Goal: Information Seeking & Learning: Learn about a topic

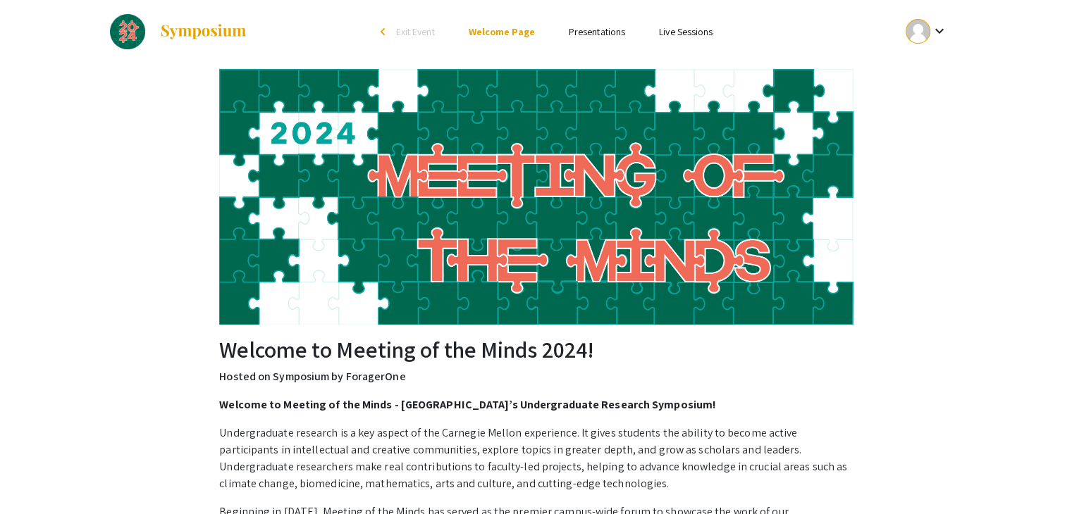
click at [610, 34] on link "Presentations" at bounding box center [597, 31] width 56 height 13
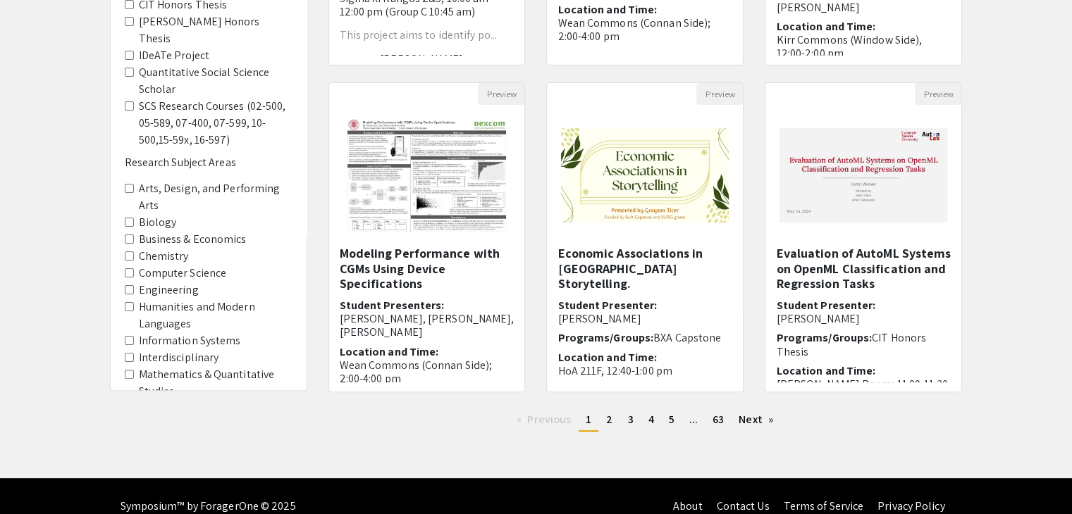
scroll to position [403, 0]
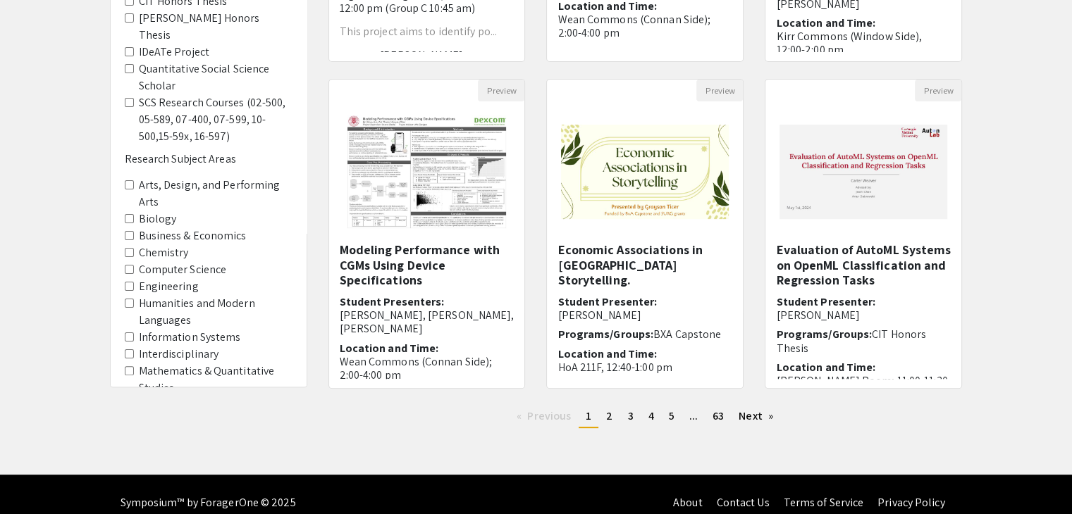
click at [123, 254] on div "Filters Competitions Award for Artistic Excellence [PERSON_NAME] Humanities Pri…" at bounding box center [209, 84] width 196 height 776
click at [127, 265] on Science "Computer Science" at bounding box center [129, 269] width 9 height 9
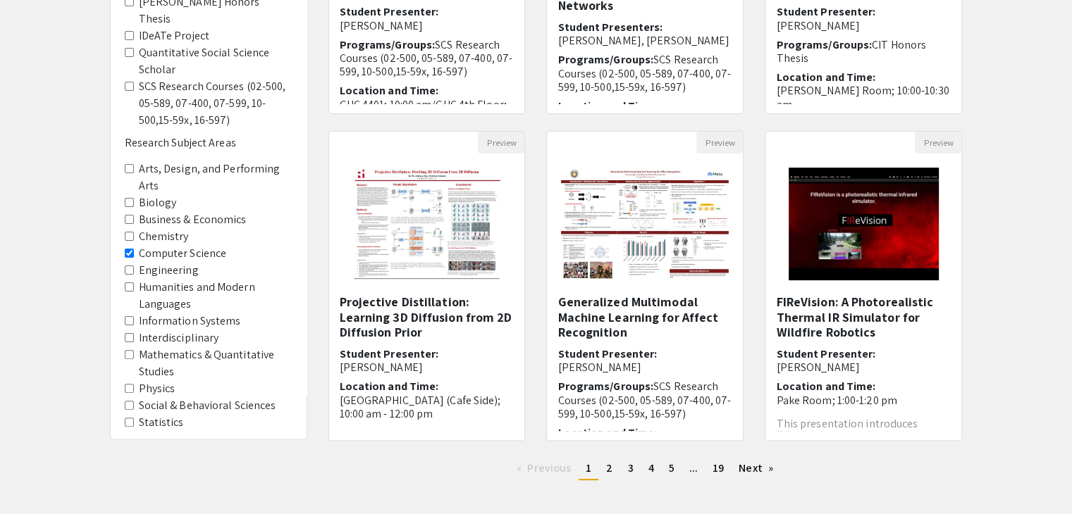
scroll to position [419, 0]
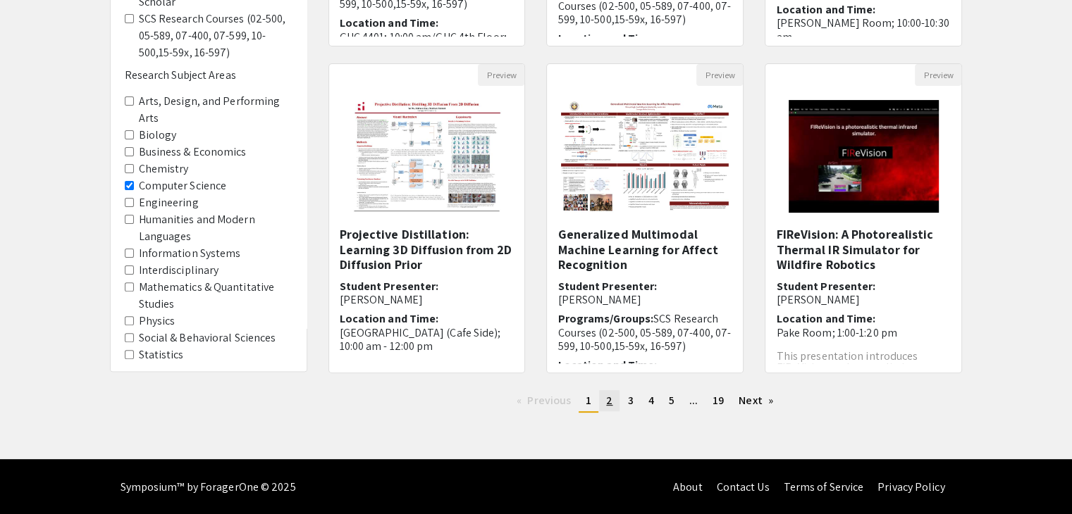
click at [612, 404] on span "2" at bounding box center [609, 400] width 6 height 15
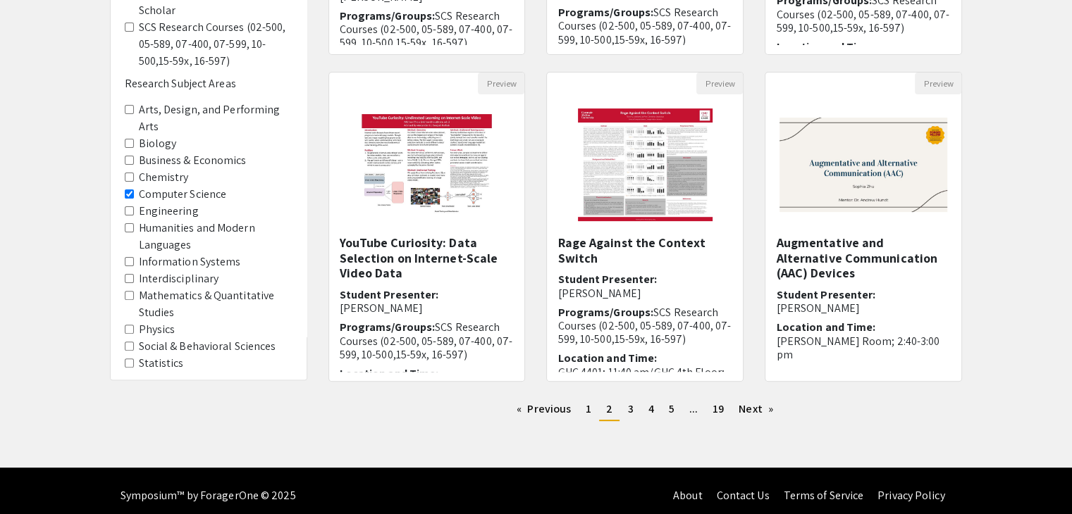
scroll to position [419, 0]
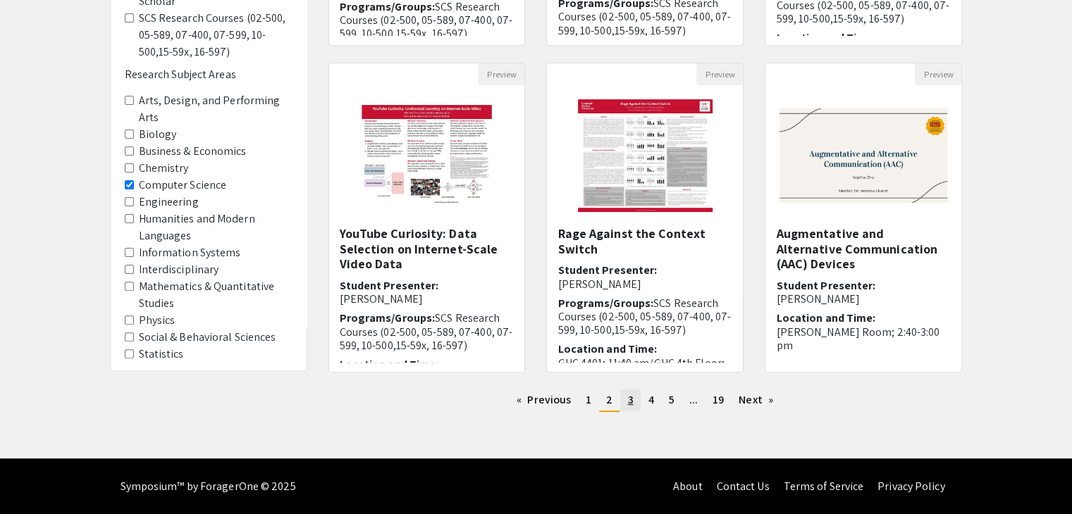
click at [629, 403] on span "3" at bounding box center [630, 399] width 6 height 15
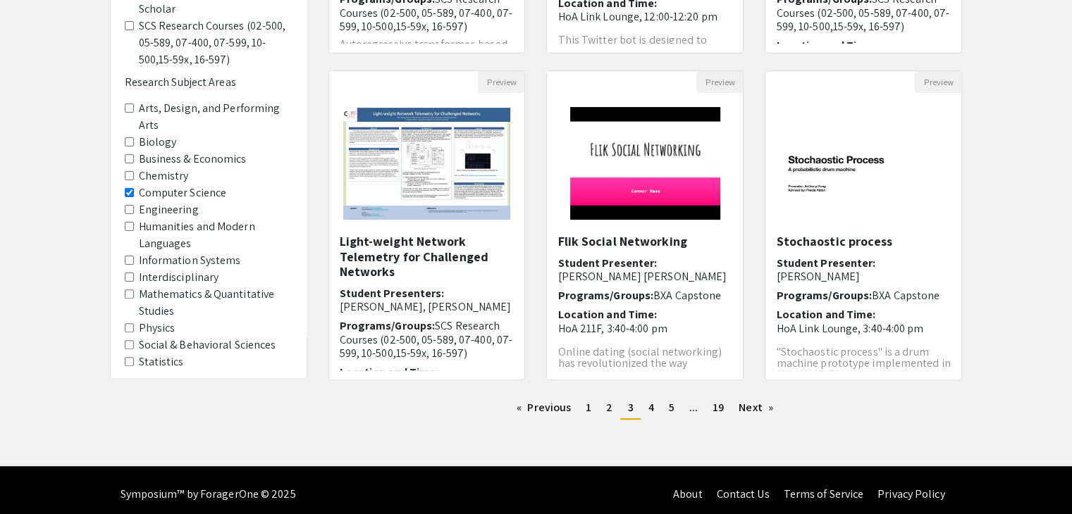
scroll to position [419, 0]
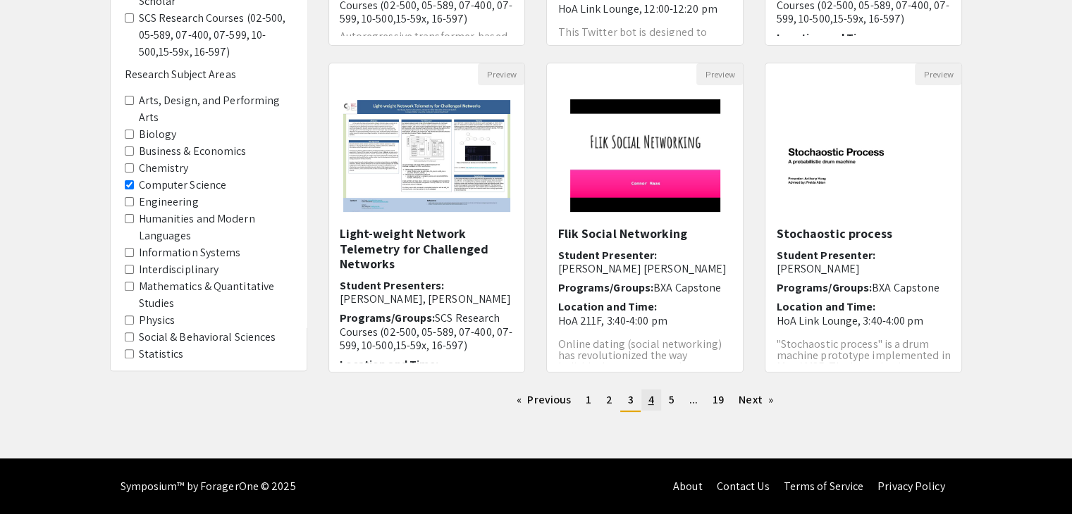
click at [645, 407] on link "page 4" at bounding box center [651, 400] width 20 height 21
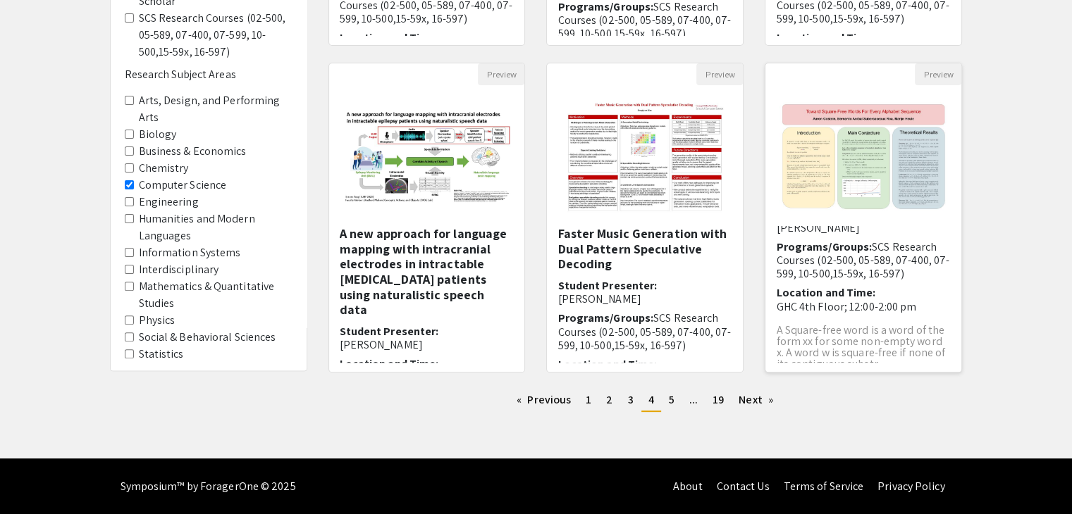
scroll to position [61, 0]
drag, startPoint x: 817, startPoint y: 143, endPoint x: 811, endPoint y: 139, distance: 7.6
click at [811, 139] on img "Open Presentation <p>Toward Square-free Words for Every Alphabet Sequence</p>" at bounding box center [863, 156] width 196 height 136
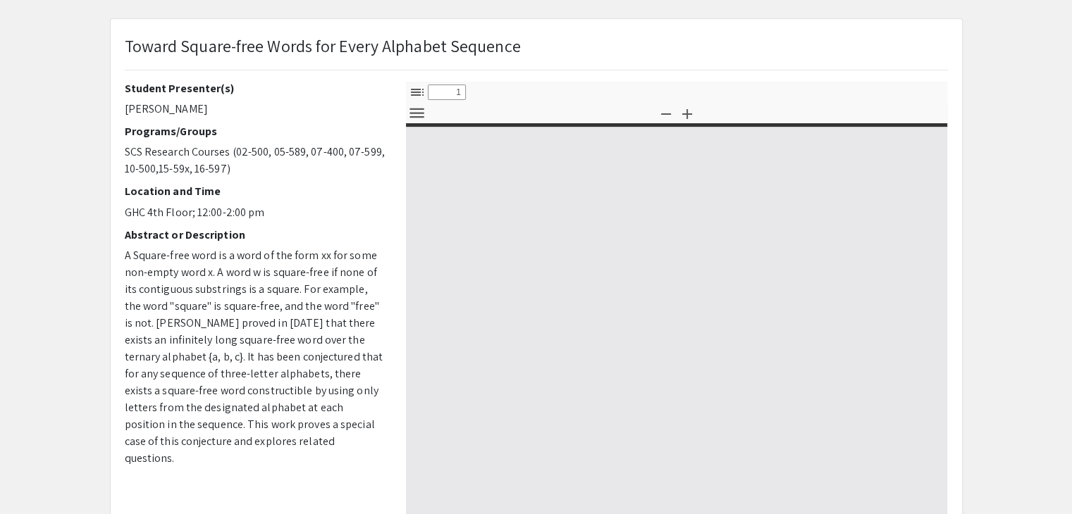
select select "custom"
type input "0"
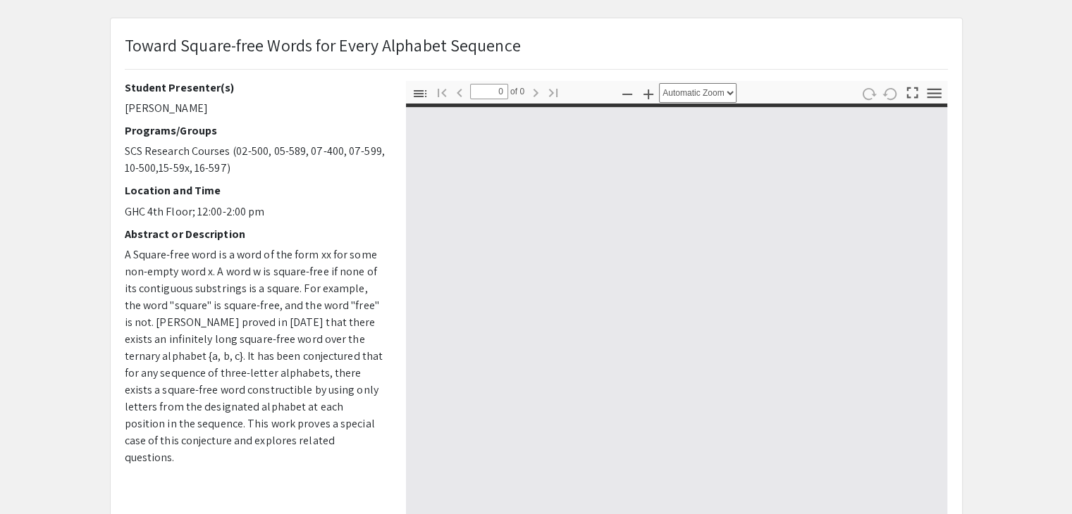
select select "custom"
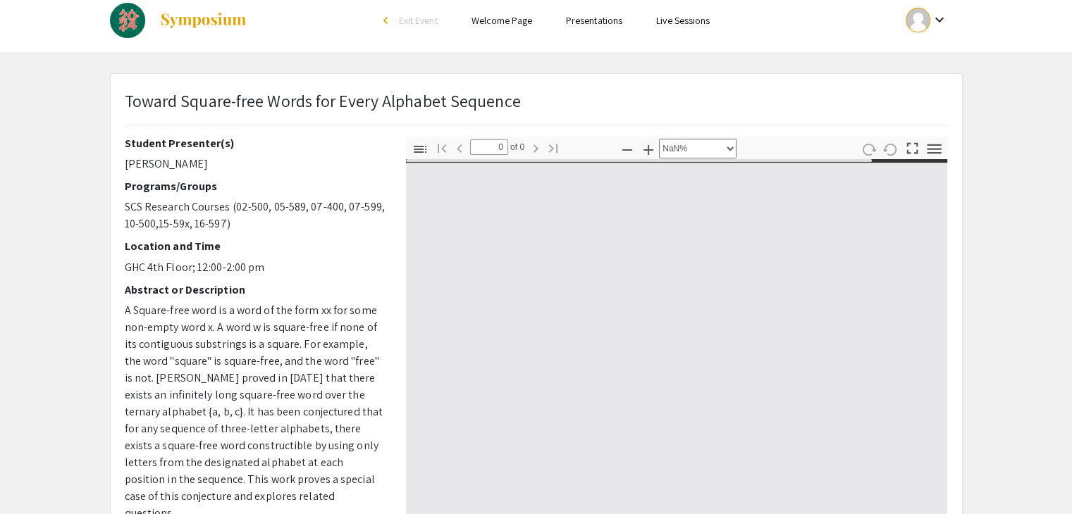
scroll to position [0, 0]
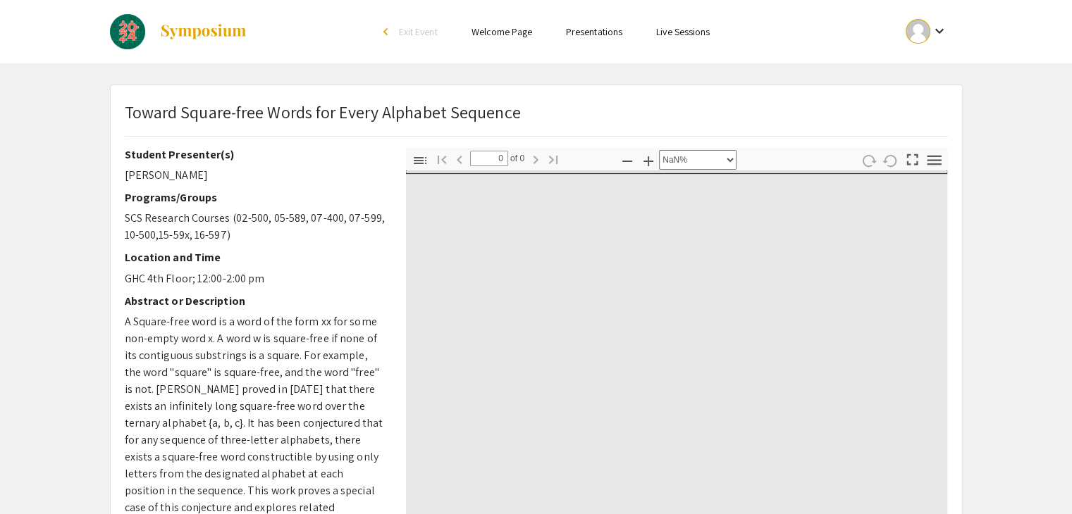
type input "1"
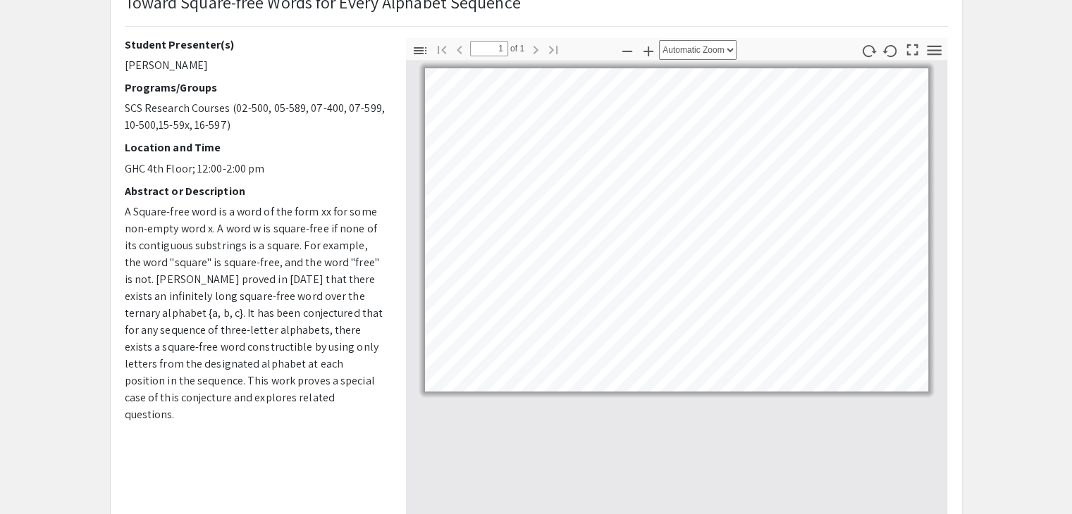
scroll to position [109, 0]
click at [652, 47] on icon "button" at bounding box center [648, 52] width 17 height 17
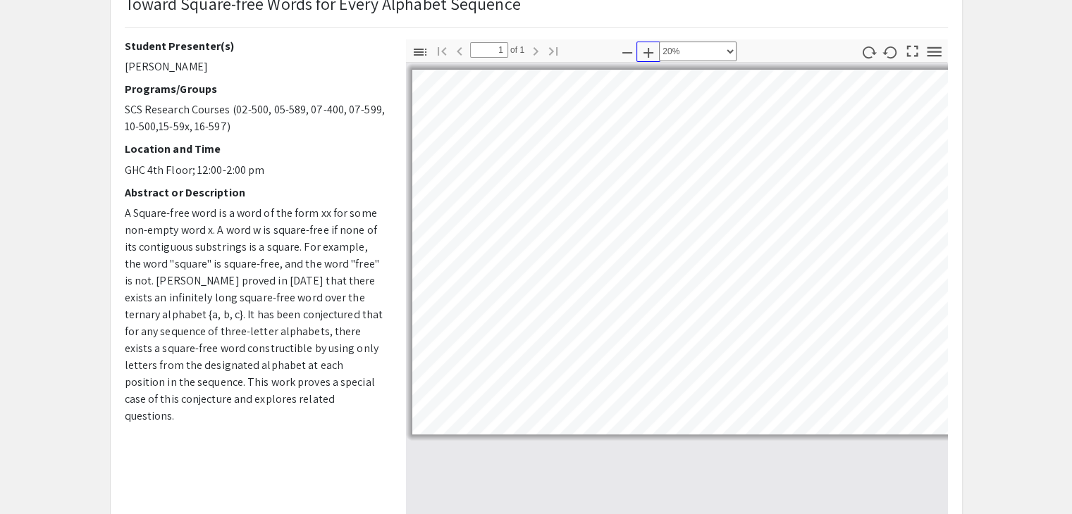
click at [652, 47] on icon "button" at bounding box center [648, 52] width 17 height 17
select select "custom"
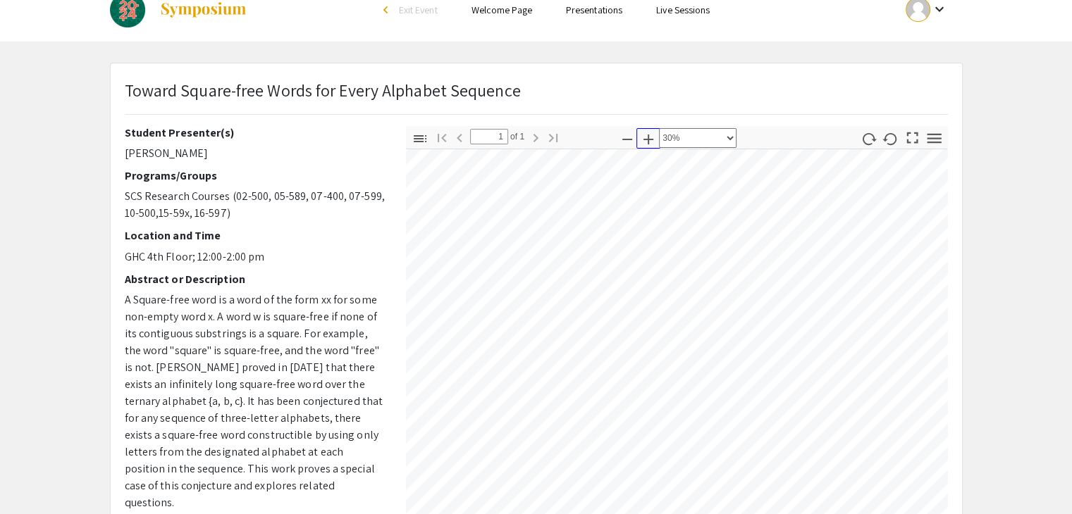
scroll to position [23, 0]
click at [416, 140] on icon "button" at bounding box center [420, 138] width 13 height 7
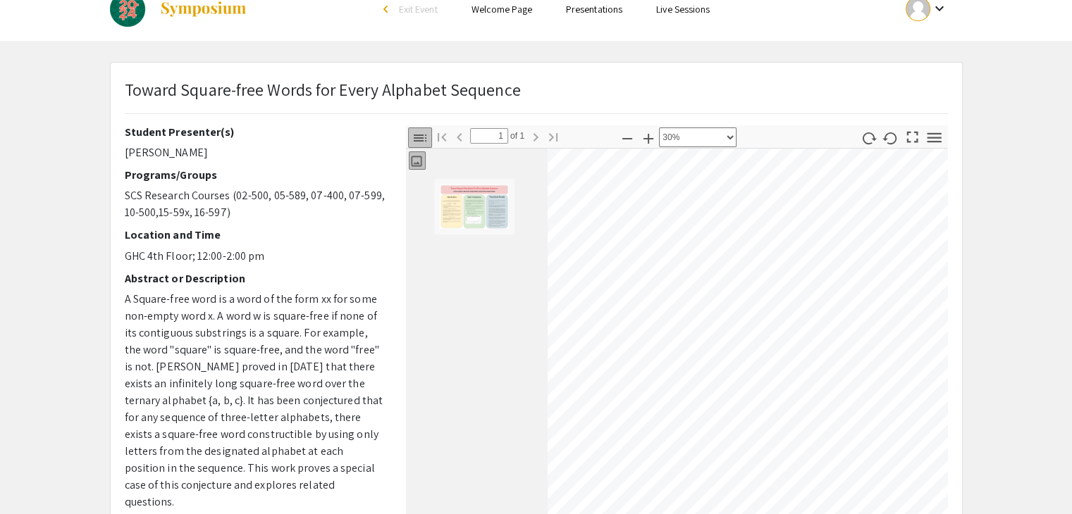
click at [454, 194] on img "Thumbnail of Page 1" at bounding box center [474, 207] width 70 height 46
click at [420, 135] on icon "button" at bounding box center [419, 138] width 17 height 17
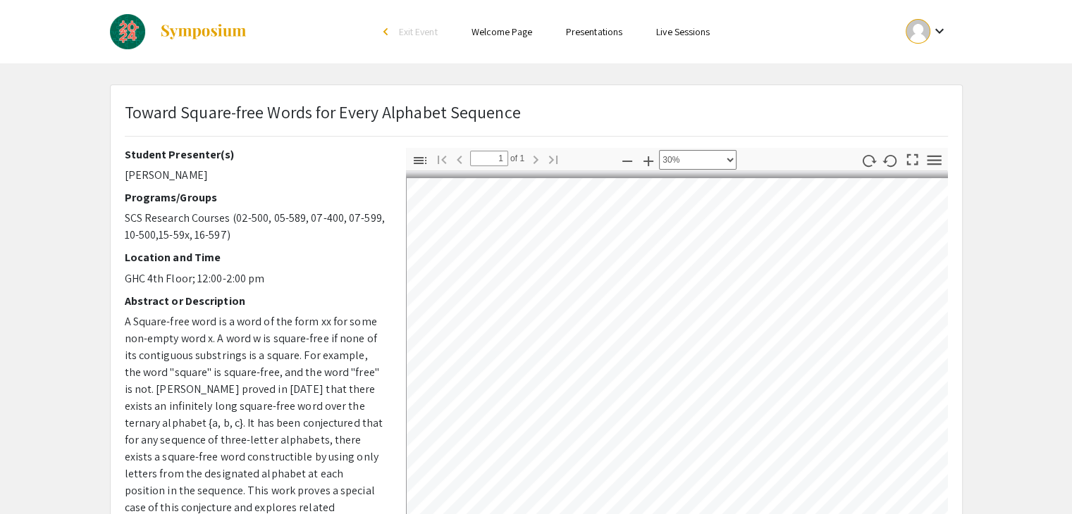
scroll to position [0, 6]
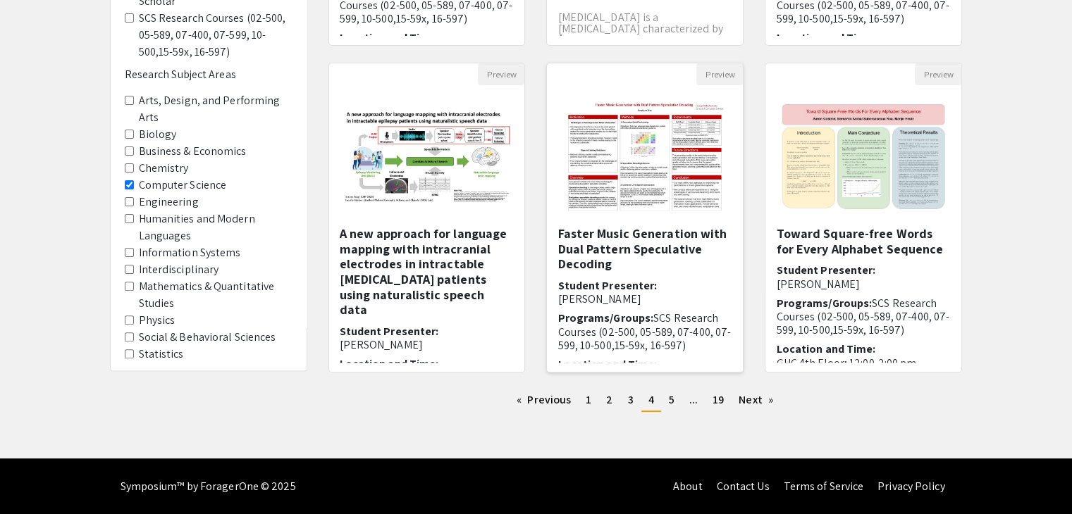
scroll to position [419, 0]
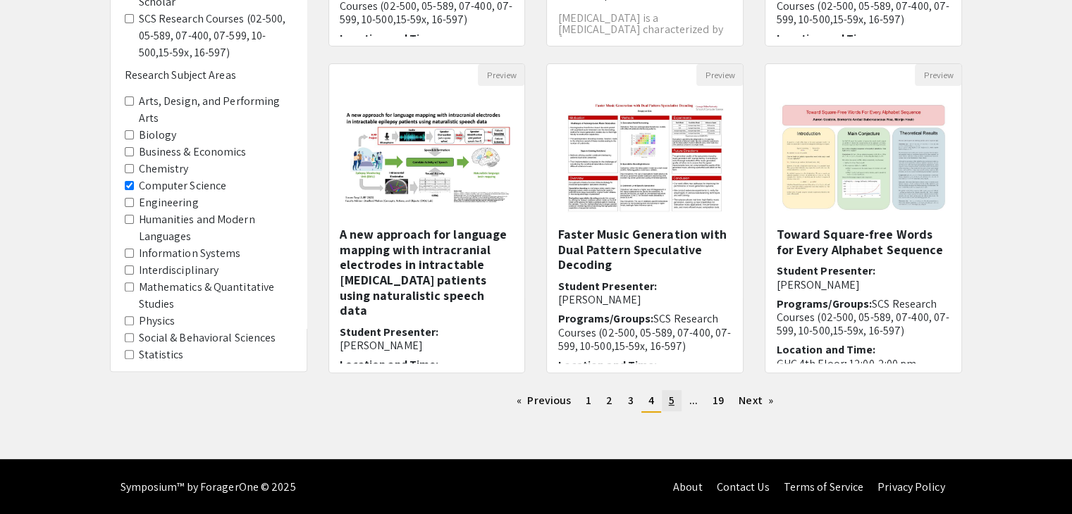
click at [664, 398] on link "page 5" at bounding box center [672, 400] width 20 height 21
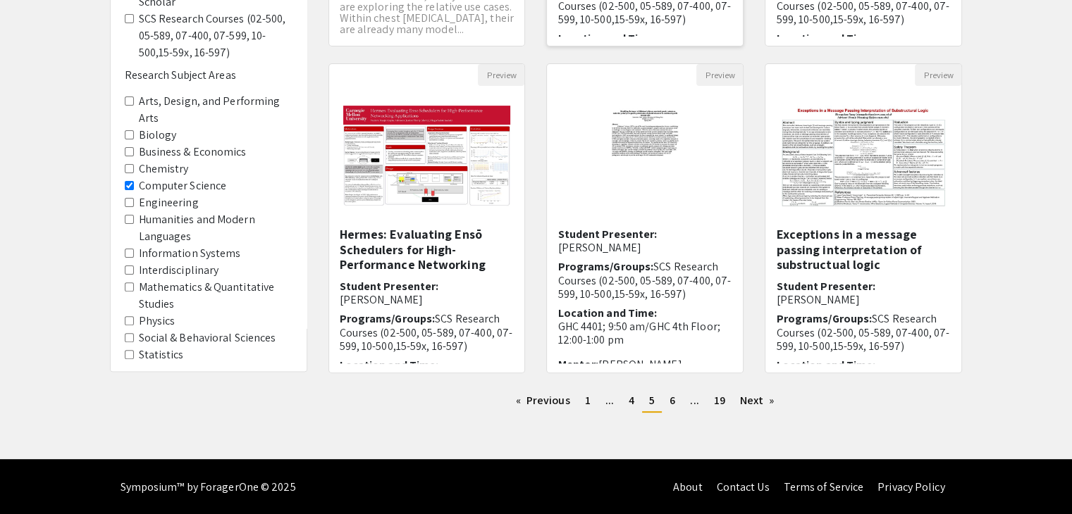
scroll to position [419, 0]
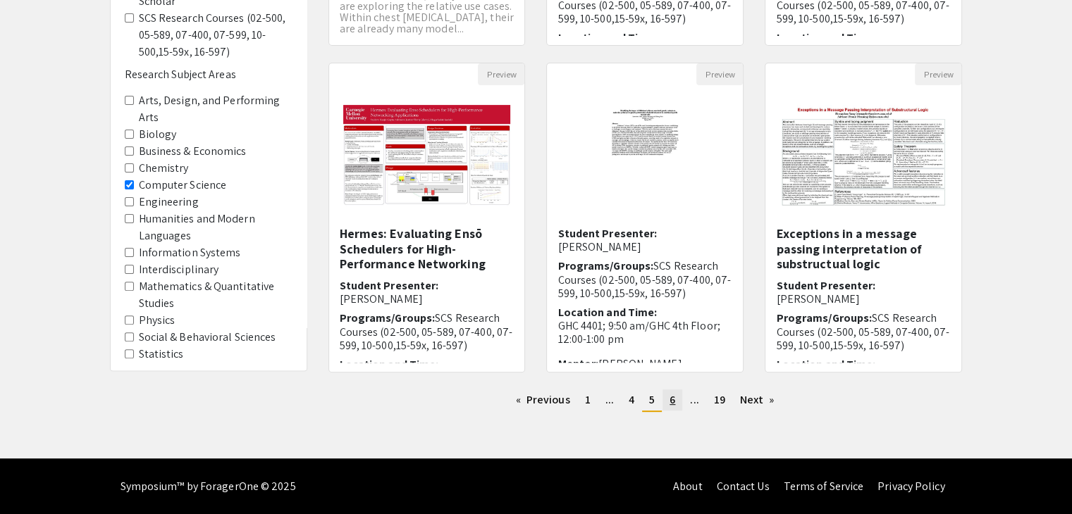
click at [665, 398] on link "page 6" at bounding box center [672, 400] width 20 height 21
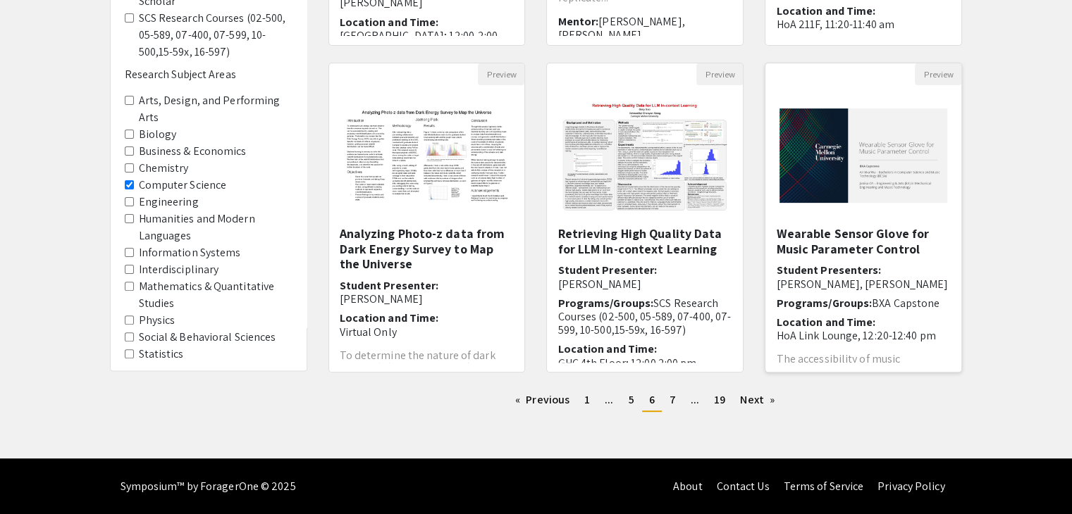
scroll to position [419, 0]
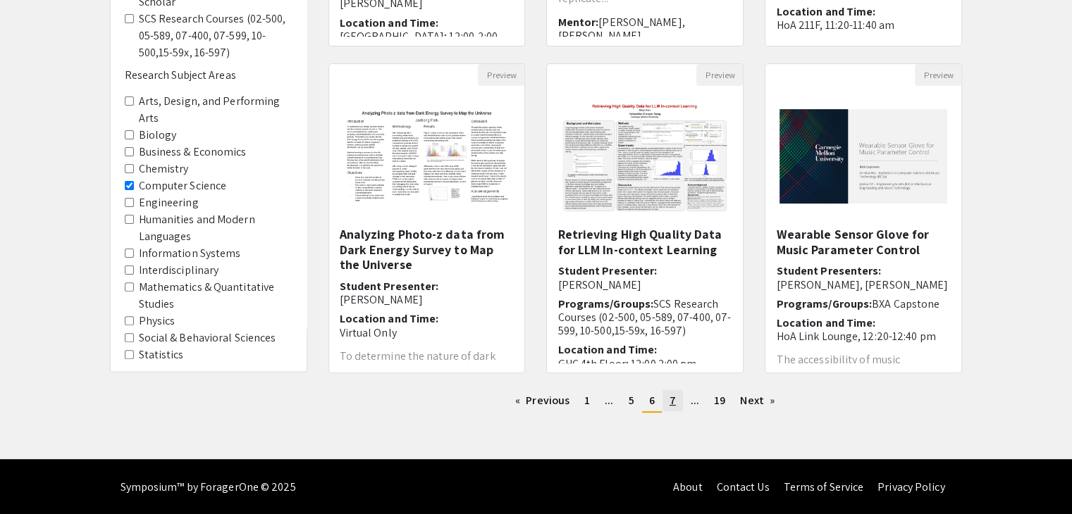
click at [676, 397] on link "page 7" at bounding box center [672, 400] width 20 height 21
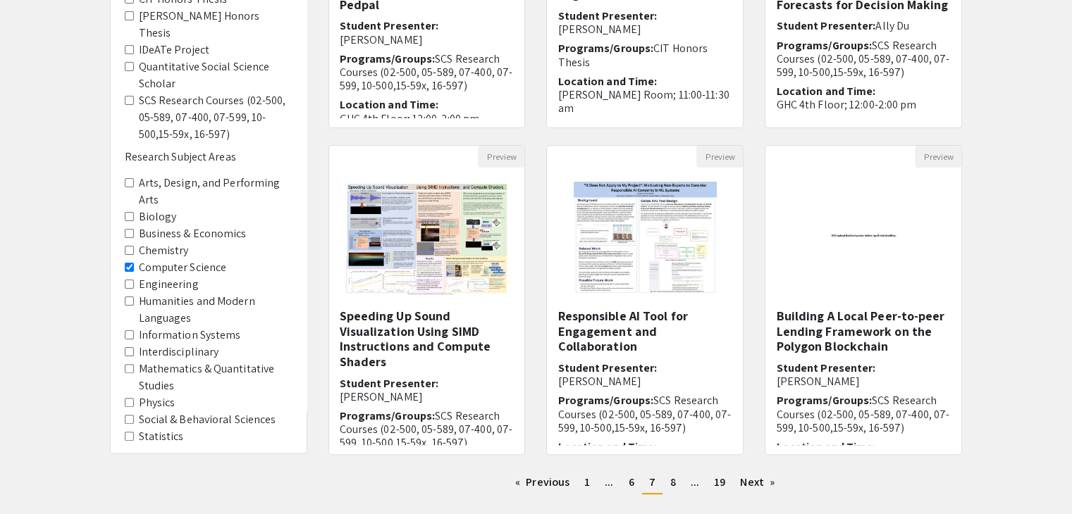
scroll to position [419, 0]
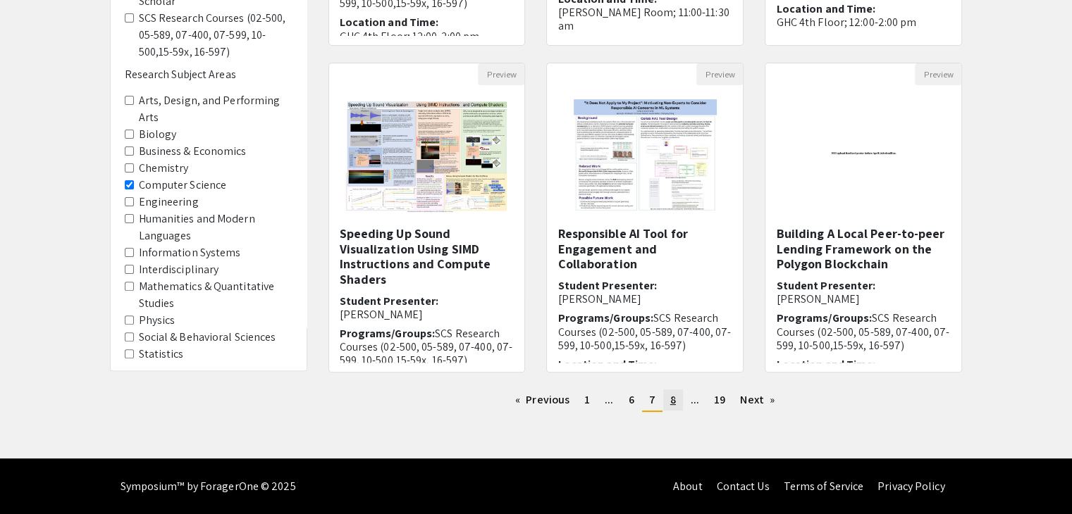
click at [668, 405] on link "page 8" at bounding box center [673, 400] width 20 height 21
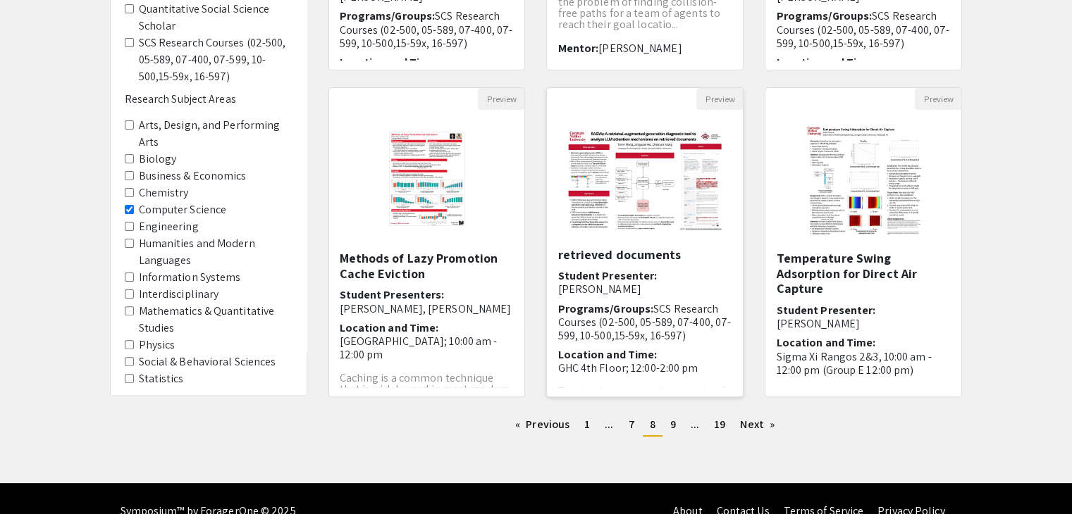
scroll to position [419, 0]
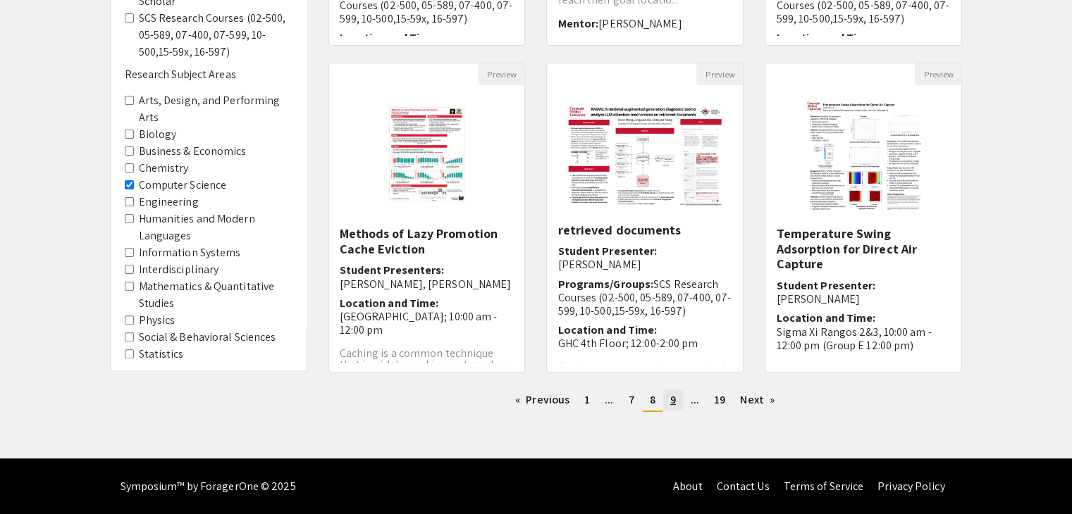
click at [667, 404] on link "page 9" at bounding box center [673, 400] width 20 height 21
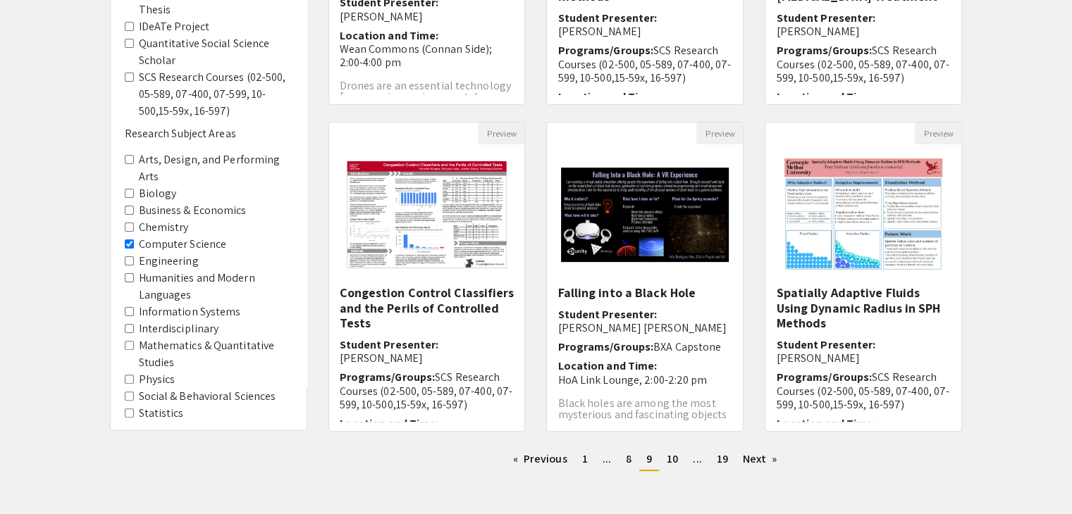
scroll to position [419, 0]
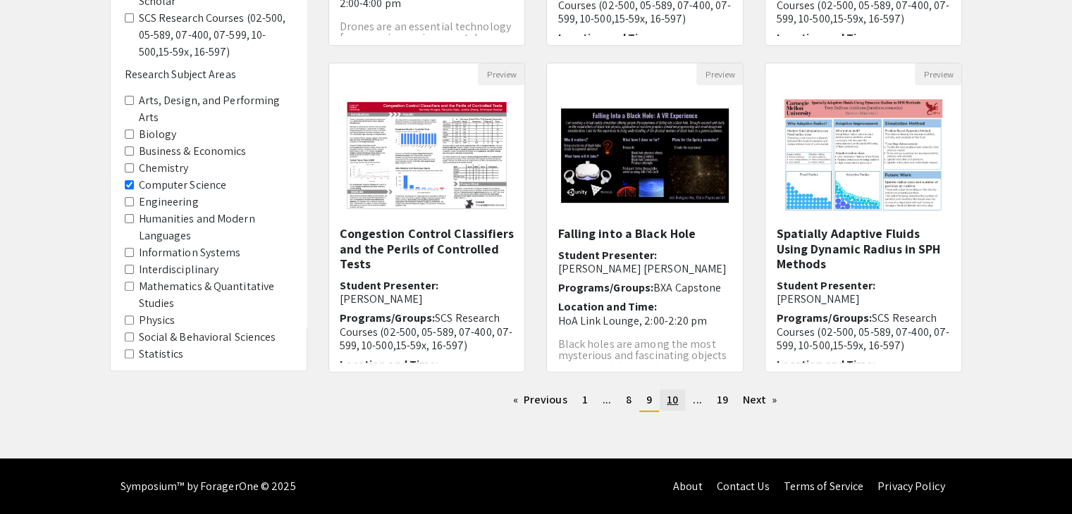
click at [670, 405] on span "10" at bounding box center [672, 399] width 11 height 15
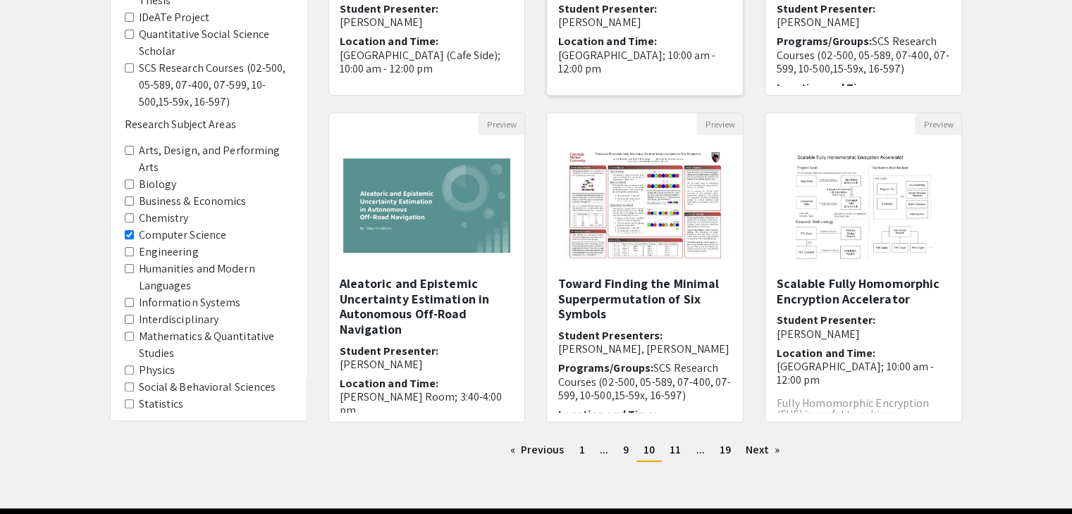
scroll to position [419, 0]
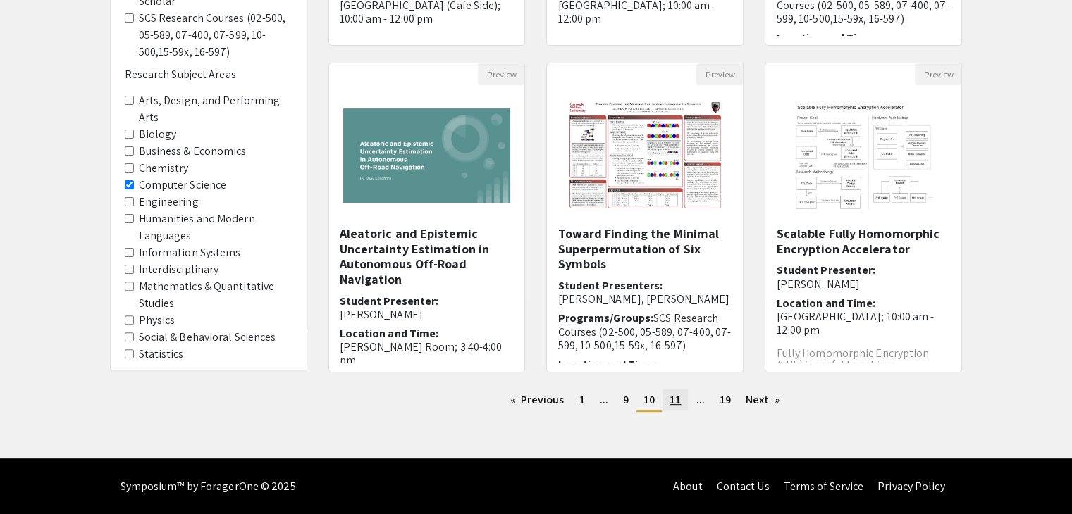
click at [674, 404] on span "11" at bounding box center [674, 399] width 11 height 15
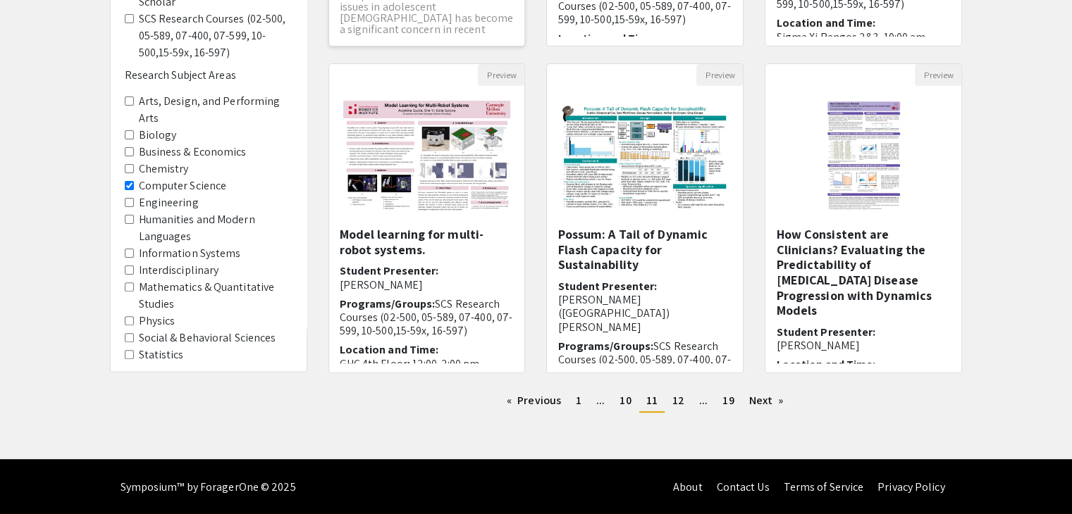
scroll to position [419, 0]
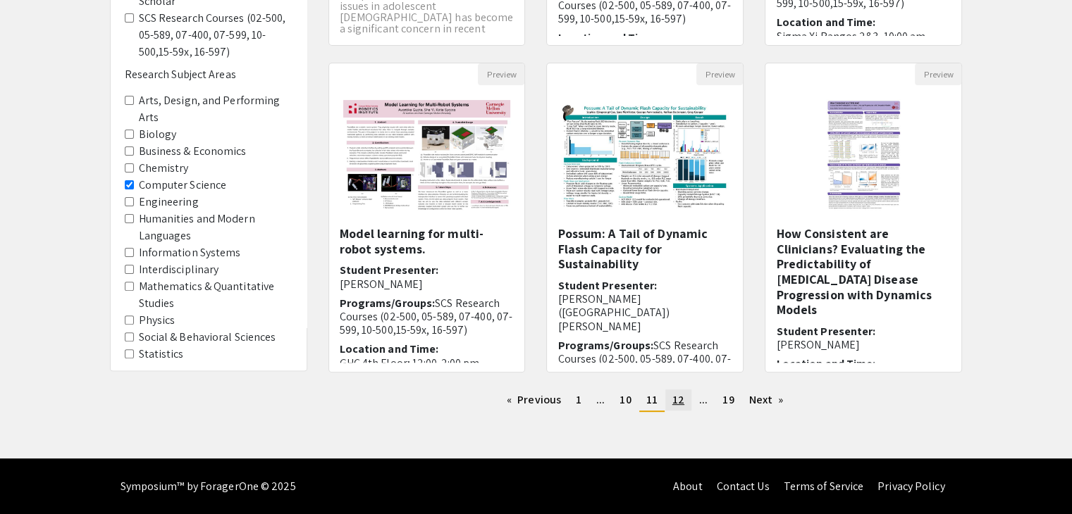
click at [678, 399] on span "12" at bounding box center [678, 399] width 12 height 15
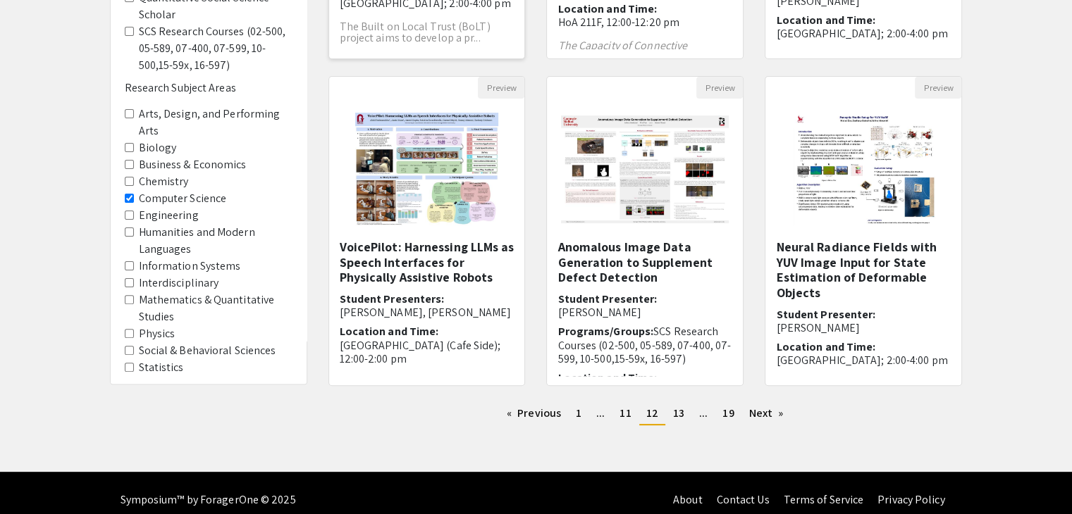
scroll to position [419, 0]
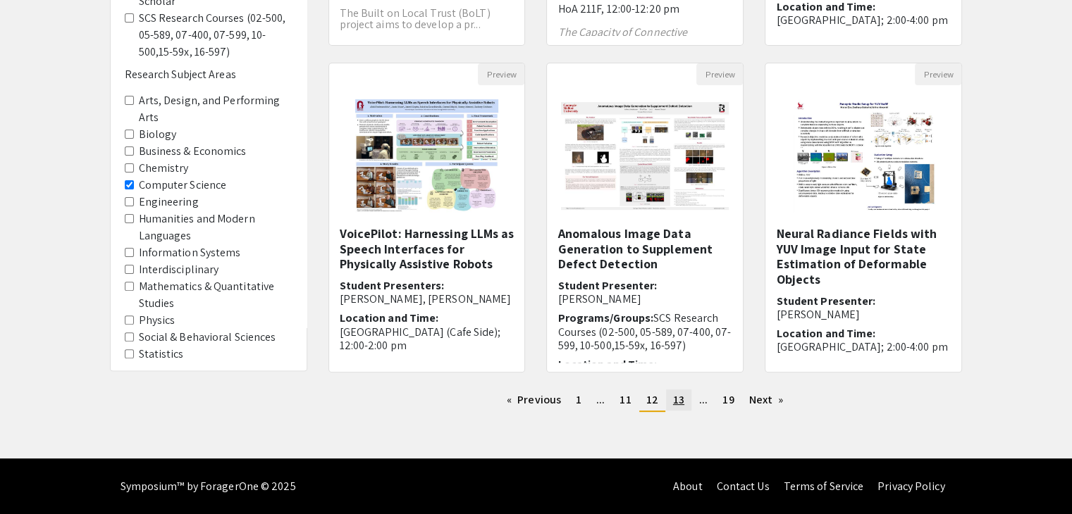
click at [678, 397] on span "13" at bounding box center [678, 399] width 11 height 15
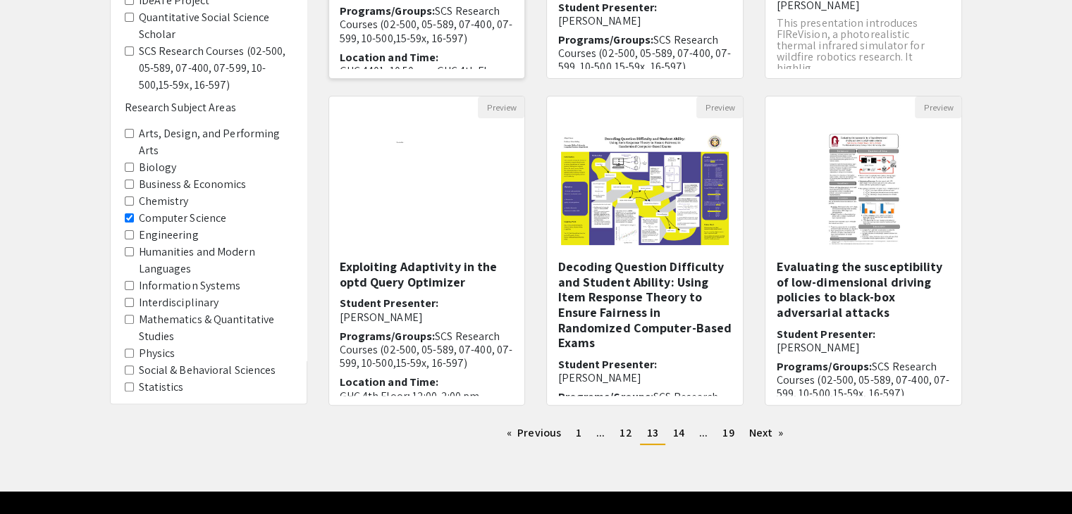
scroll to position [419, 0]
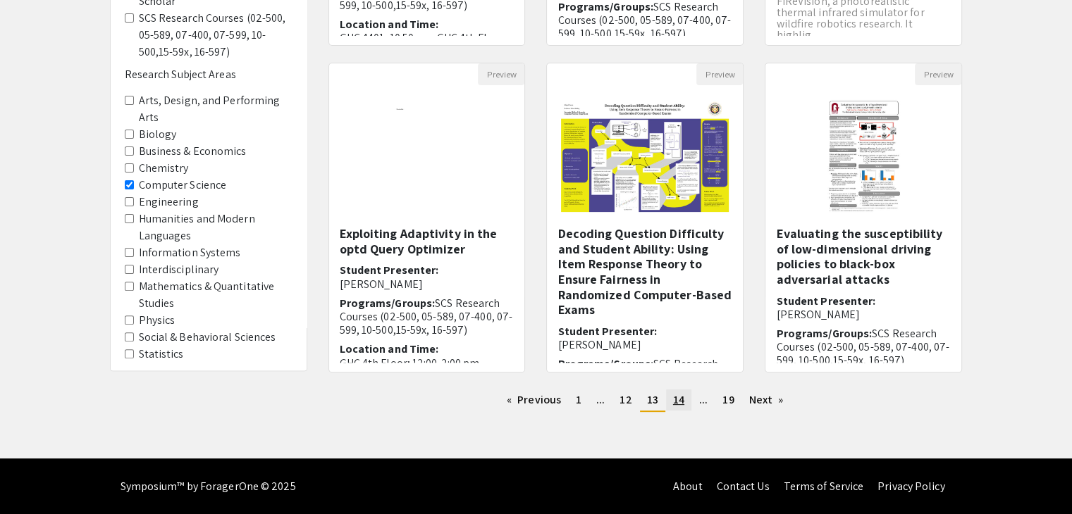
click at [681, 401] on span "14" at bounding box center [678, 399] width 11 height 15
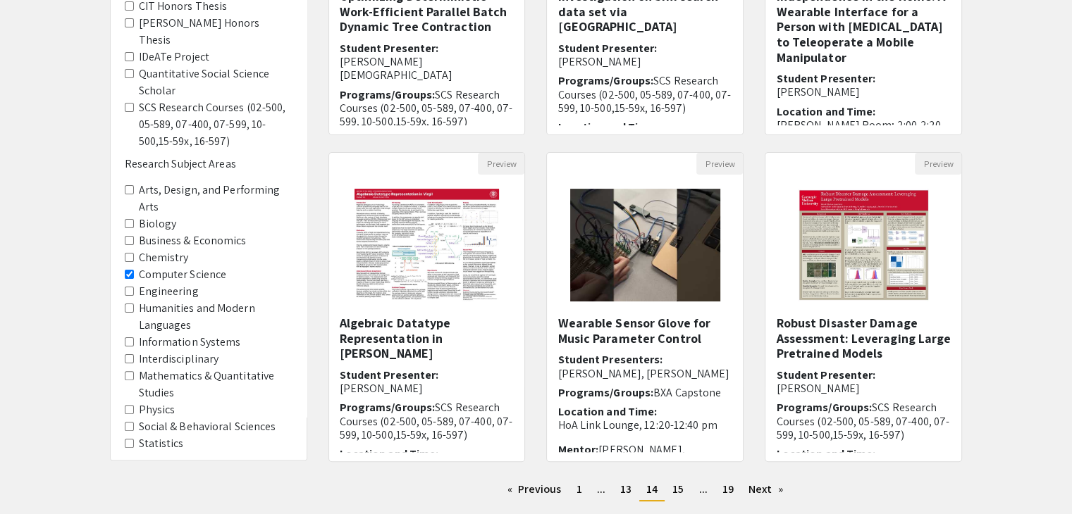
scroll to position [419, 0]
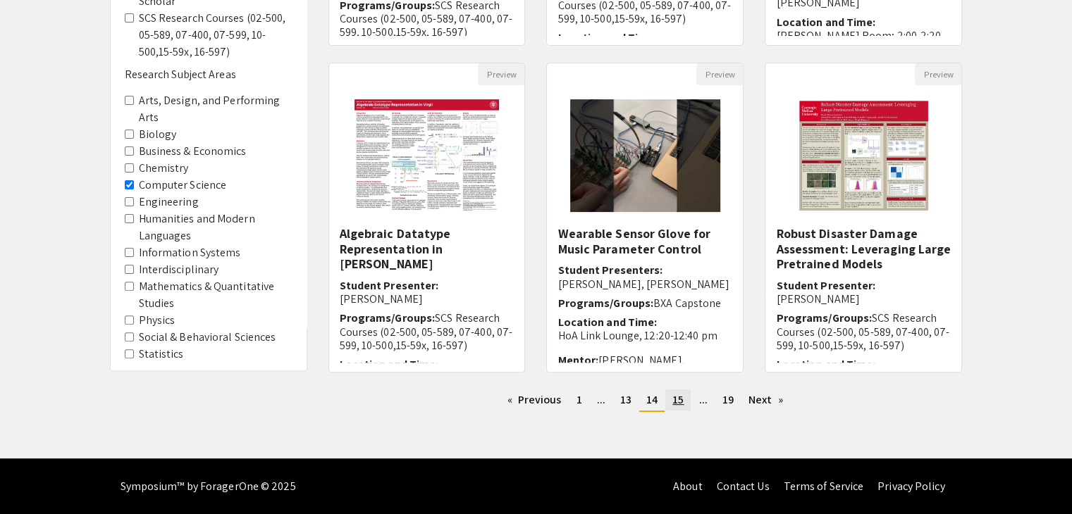
click at [677, 398] on span "15" at bounding box center [677, 399] width 11 height 15
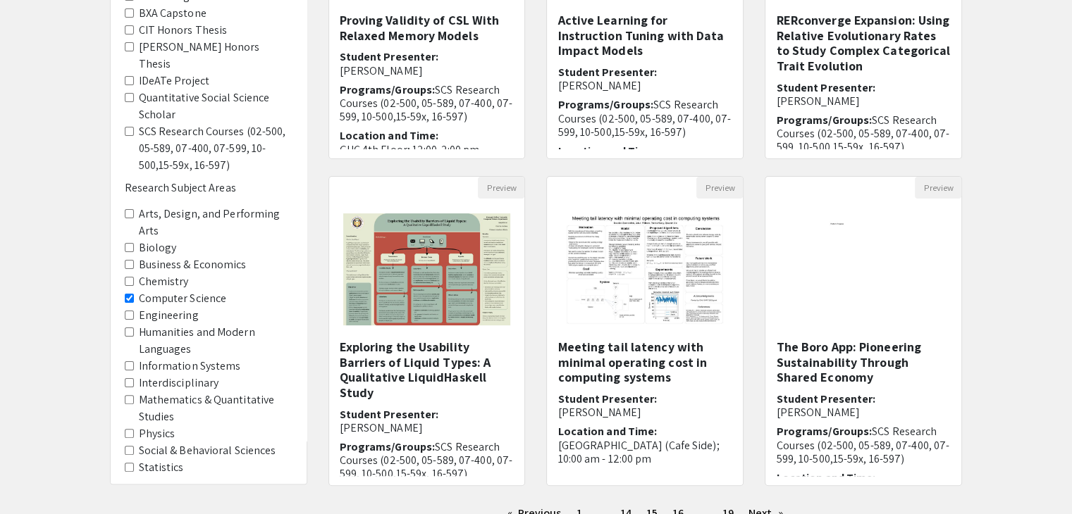
scroll to position [419, 0]
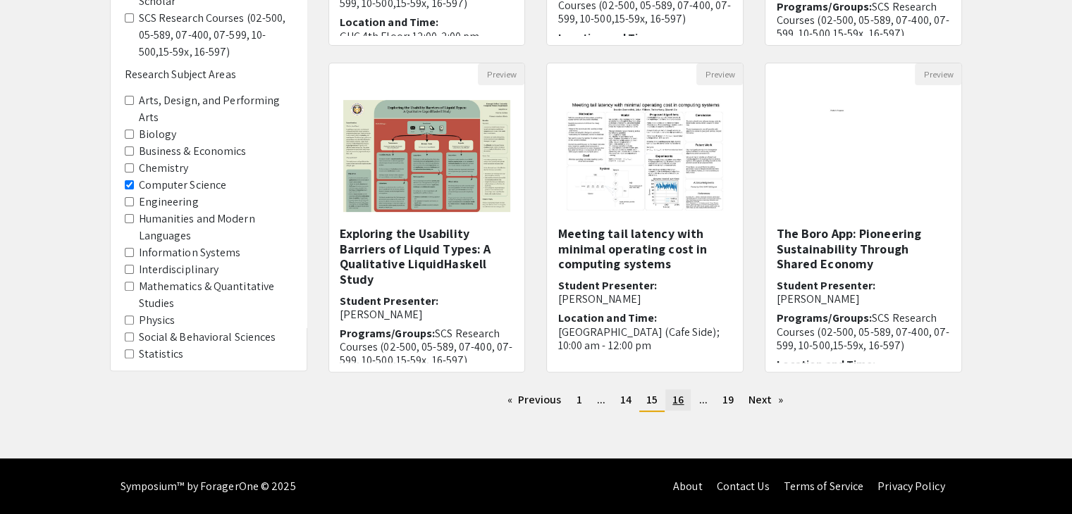
click at [677, 402] on span "16" at bounding box center [677, 399] width 11 height 15
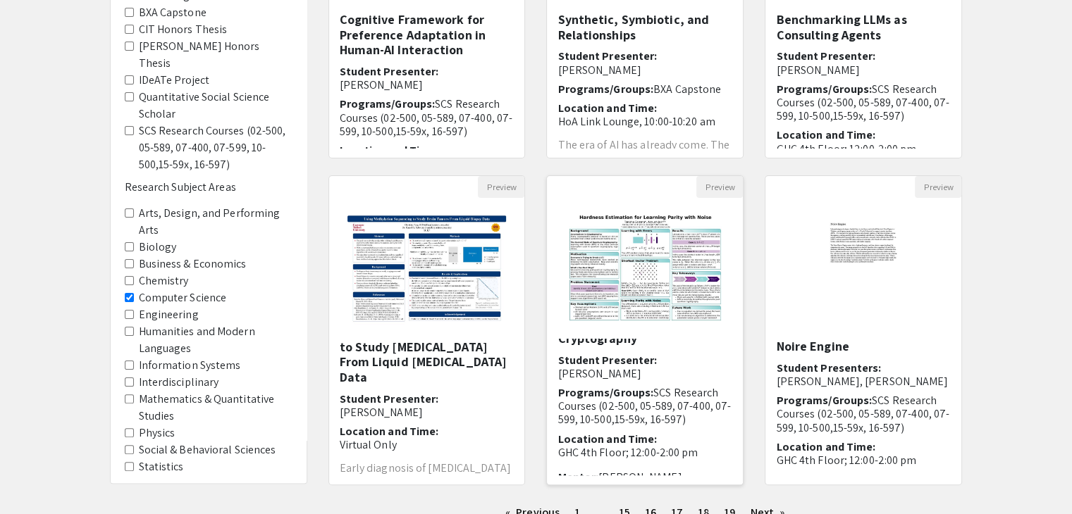
scroll to position [419, 0]
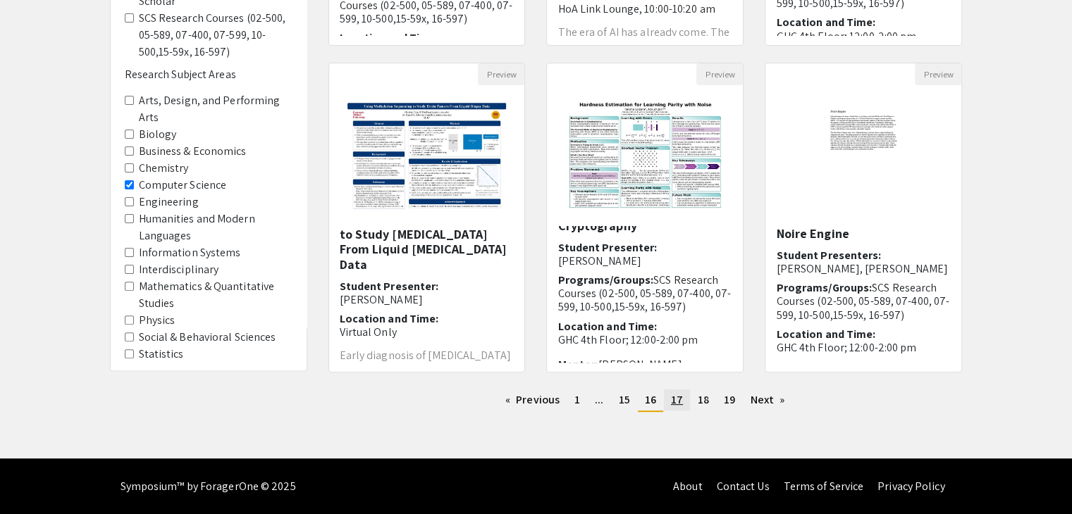
click at [675, 404] on span "17" at bounding box center [677, 399] width 12 height 15
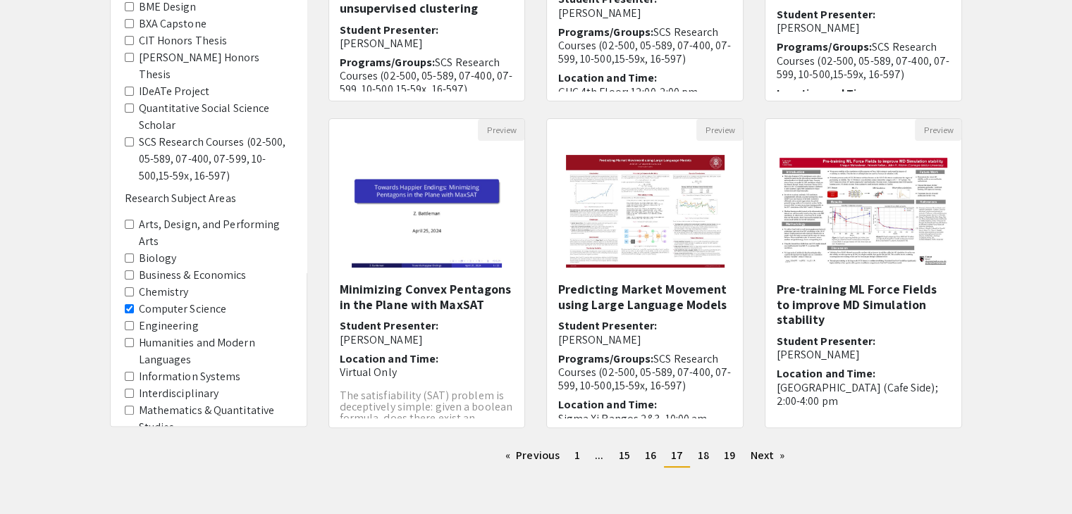
scroll to position [419, 0]
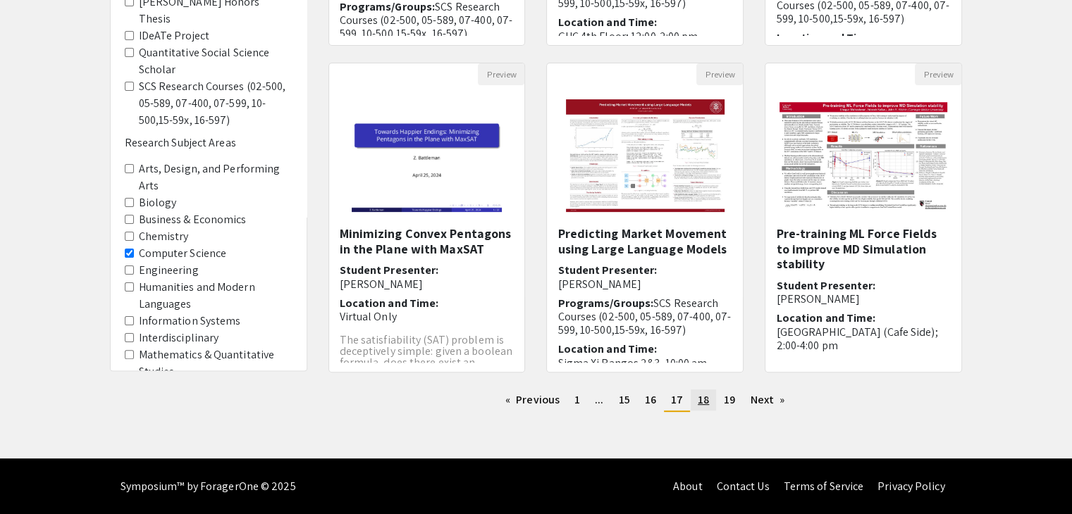
click at [704, 404] on span "18" at bounding box center [703, 399] width 11 height 15
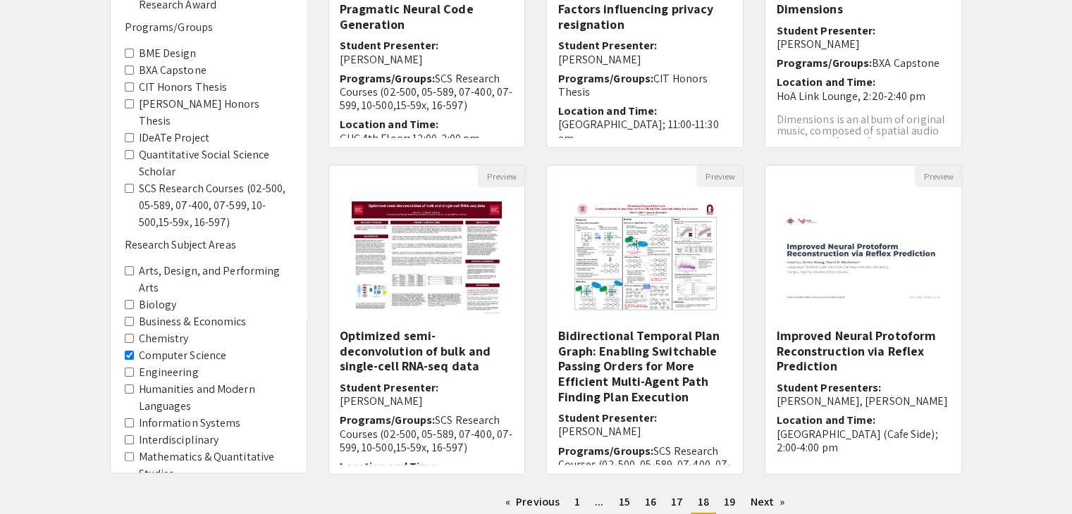
scroll to position [419, 0]
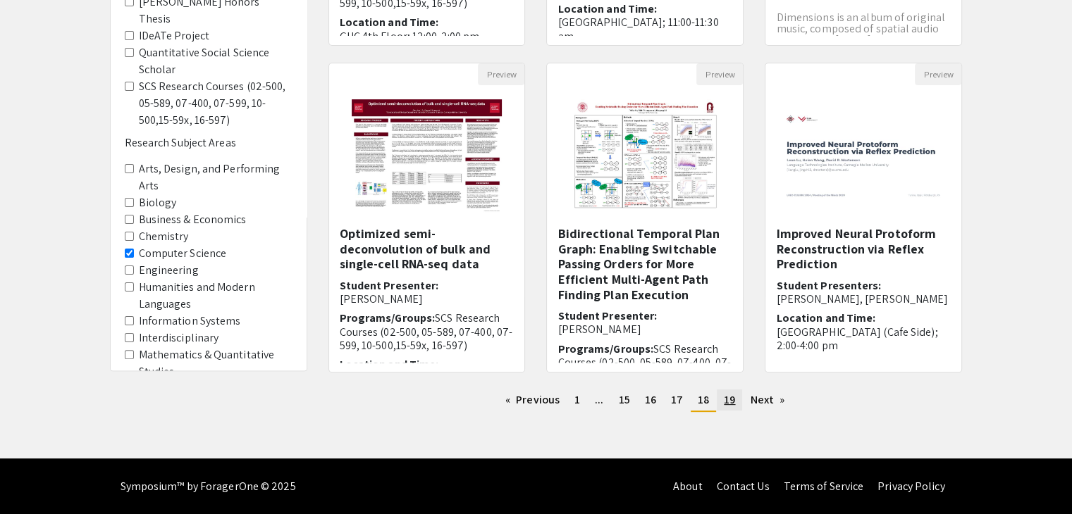
click at [724, 401] on span "19" at bounding box center [729, 399] width 11 height 15
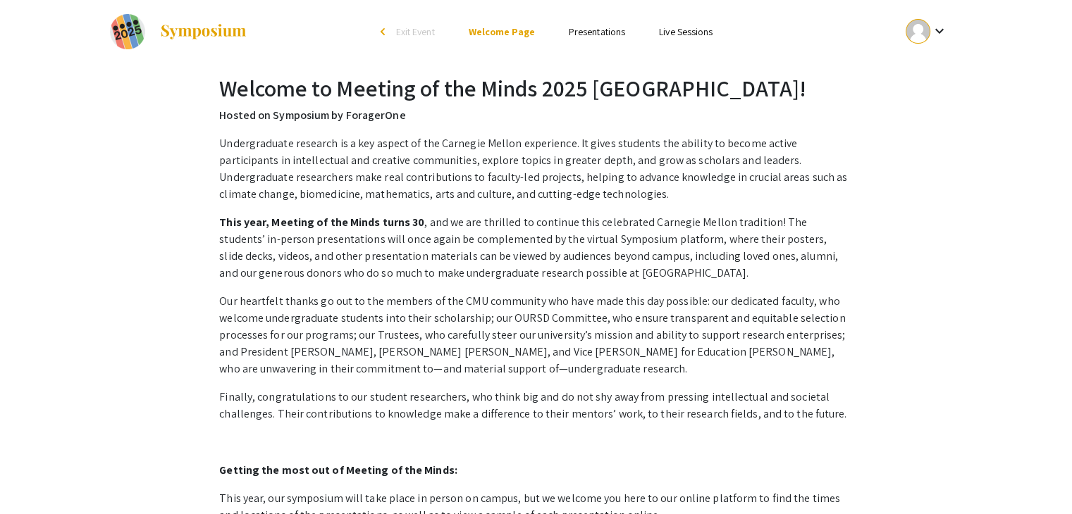
click at [583, 35] on link "Presentations" at bounding box center [597, 31] width 56 height 13
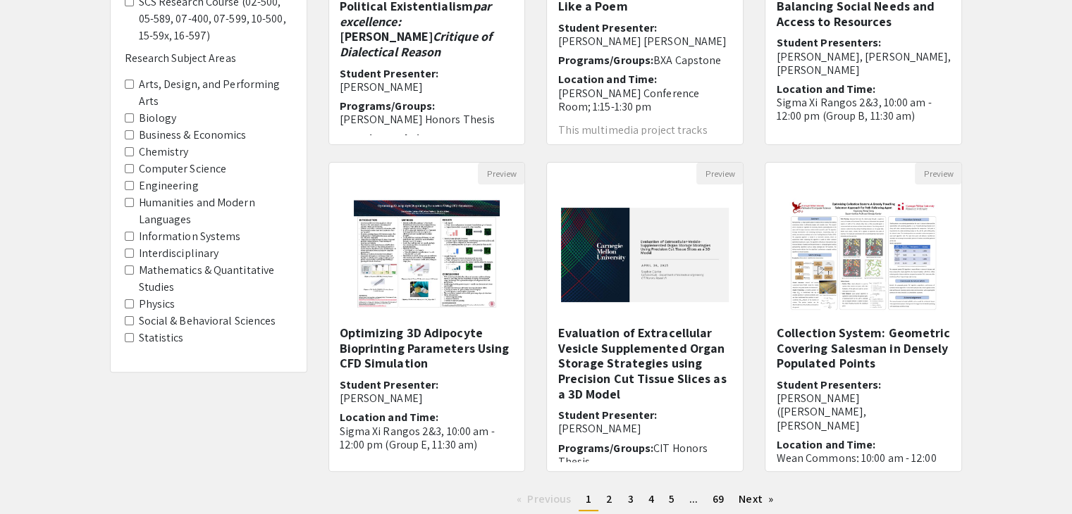
scroll to position [318, 0]
click at [127, 166] on Science "Computer Science" at bounding box center [129, 170] width 9 height 9
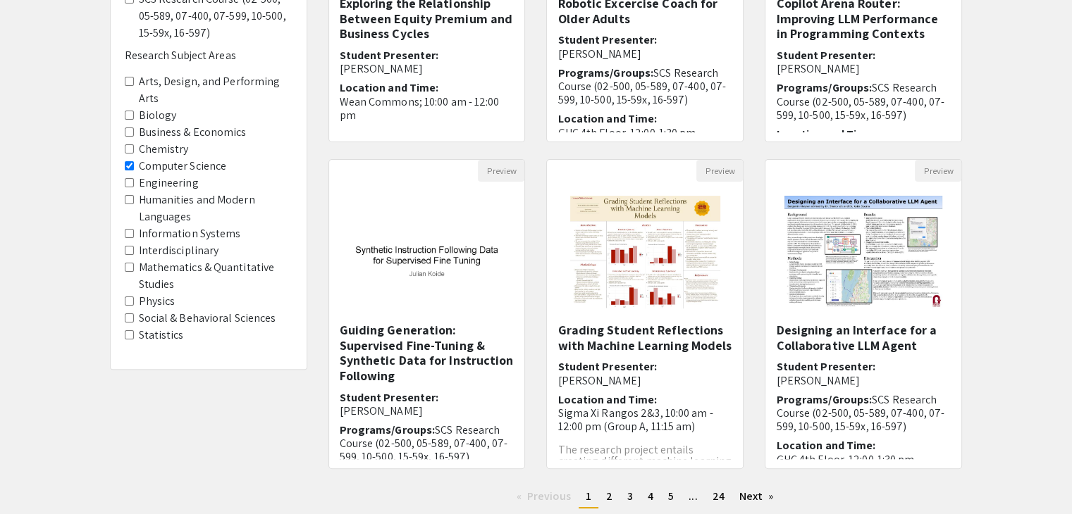
scroll to position [416, 0]
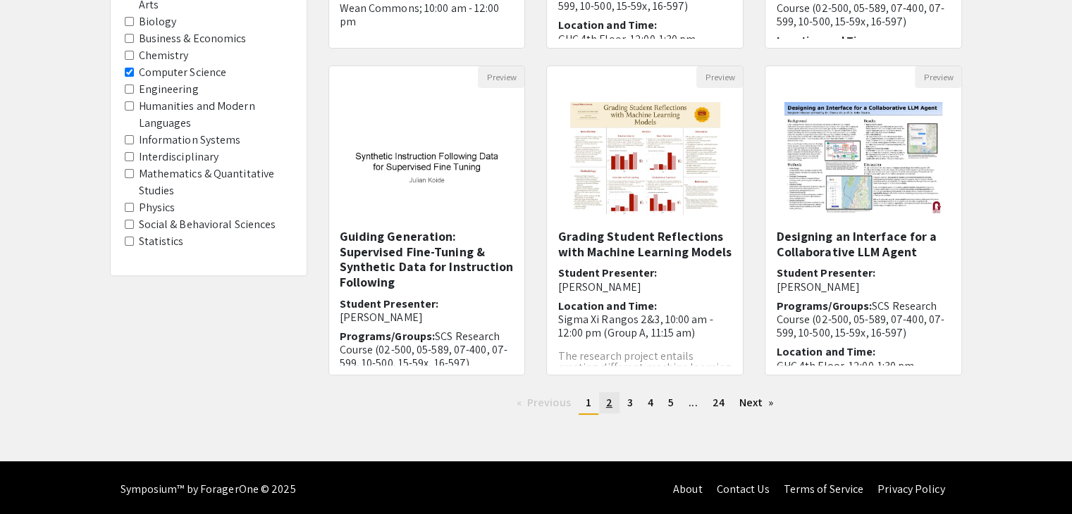
click at [607, 405] on span "2" at bounding box center [609, 402] width 6 height 15
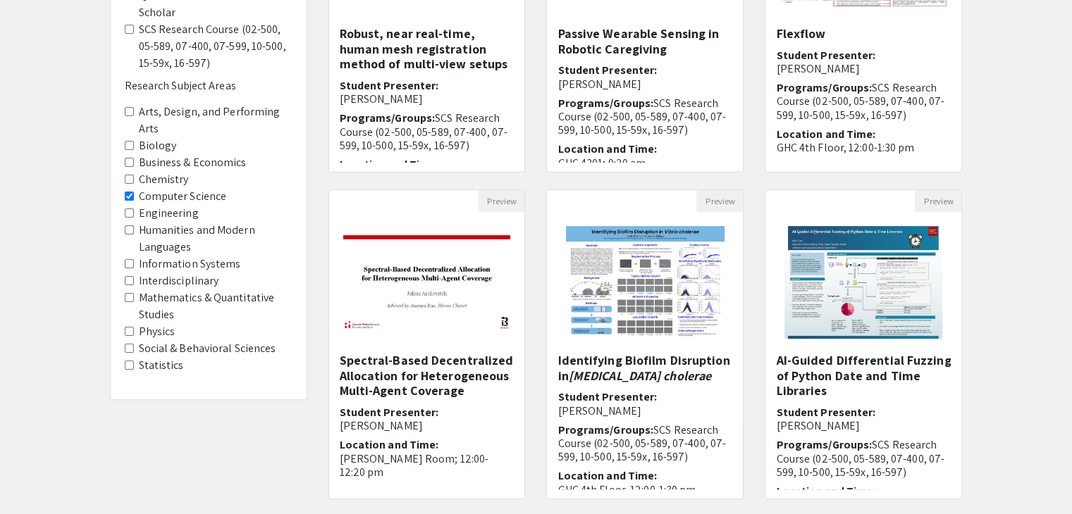
scroll to position [419, 0]
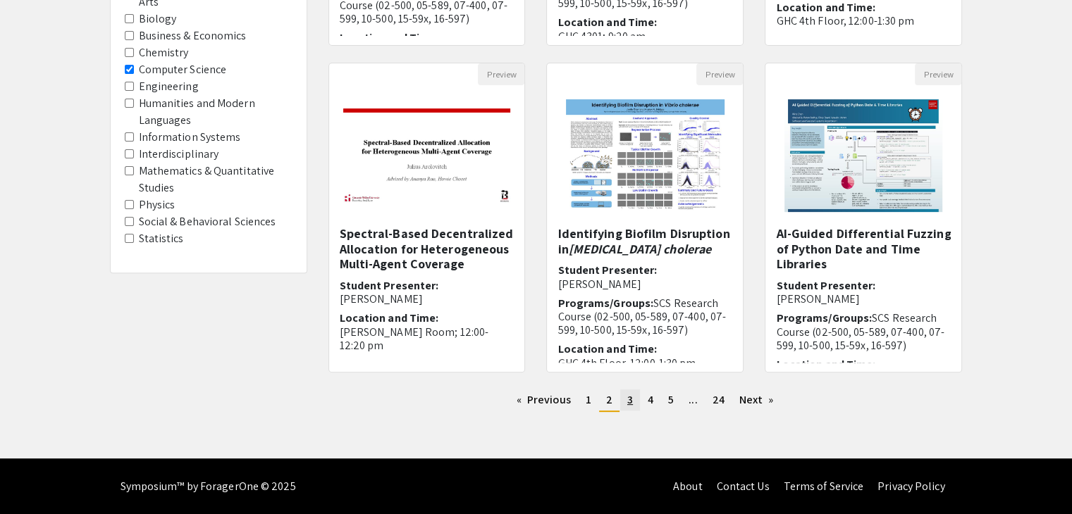
click at [628, 400] on span "3" at bounding box center [630, 399] width 6 height 15
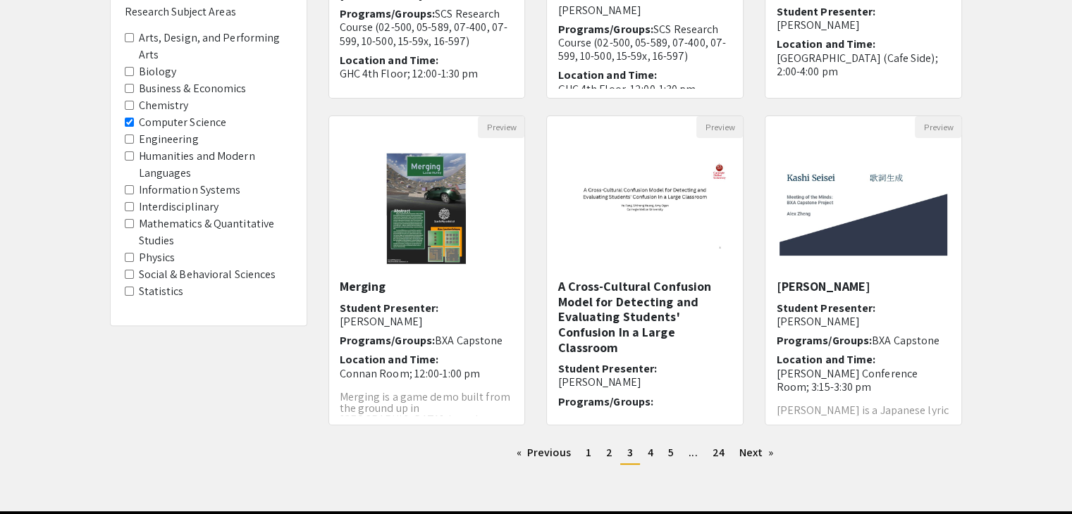
scroll to position [419, 0]
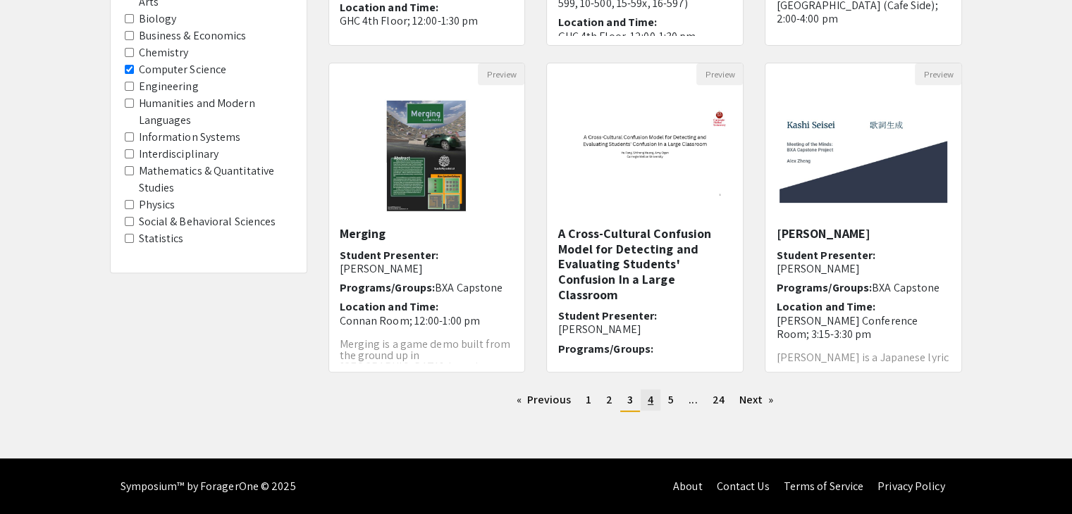
click at [648, 401] on span "4" at bounding box center [651, 399] width 6 height 15
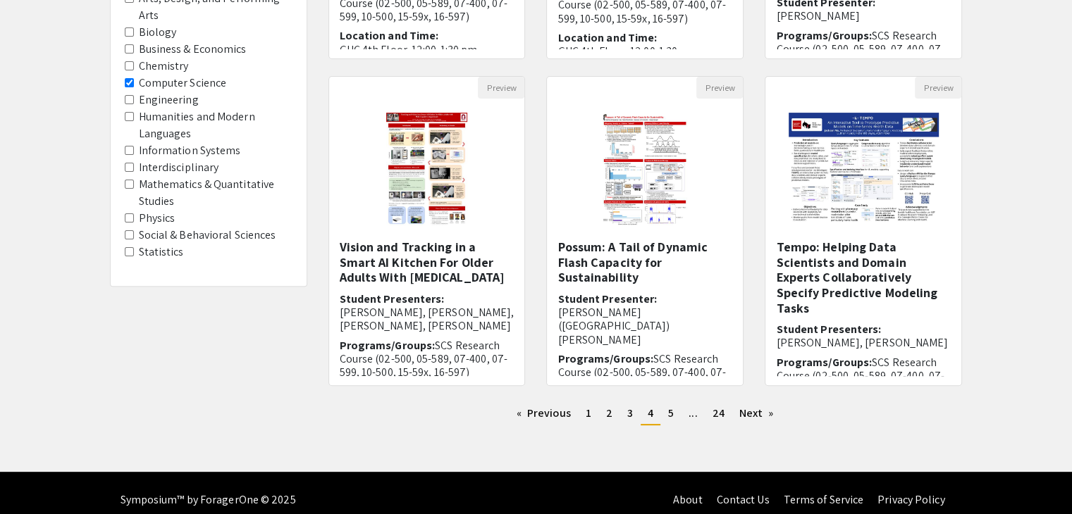
scroll to position [419, 0]
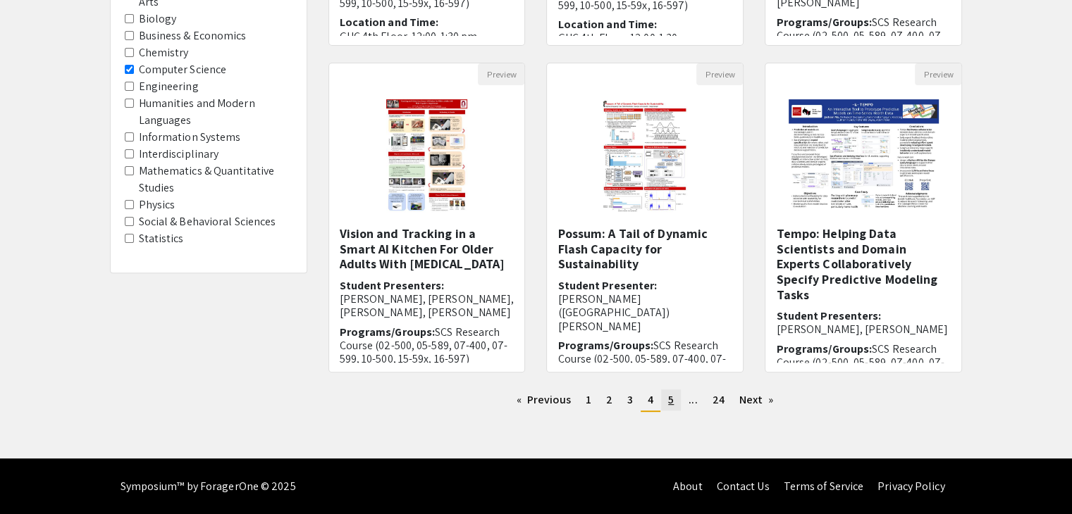
click at [668, 404] on span "5" at bounding box center [671, 399] width 6 height 15
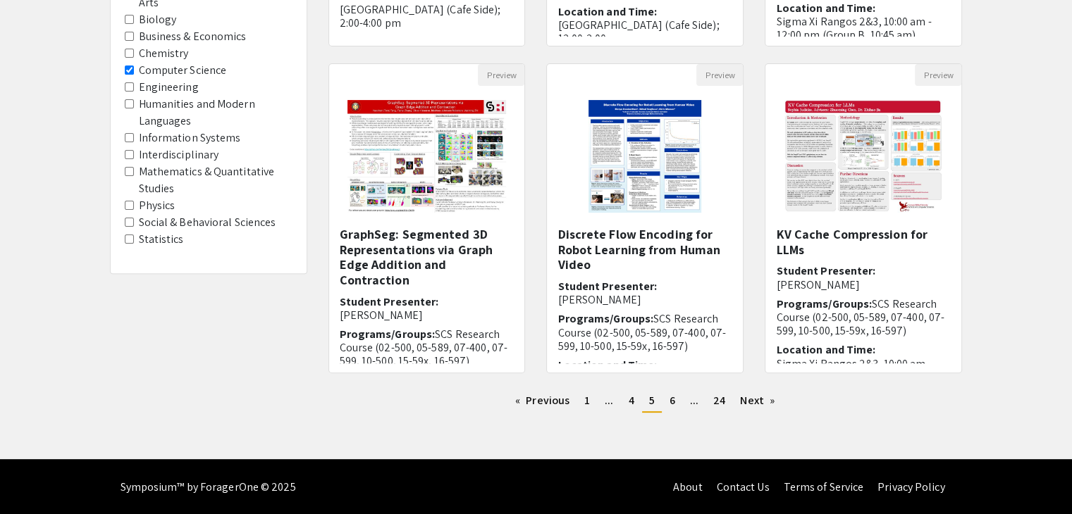
scroll to position [419, 0]
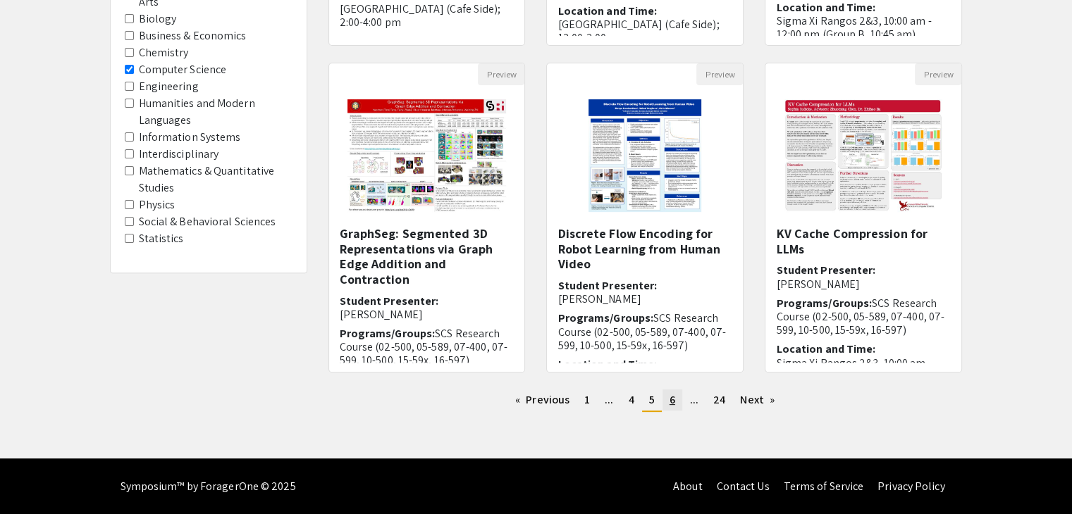
click at [668, 396] on link "page 6" at bounding box center [672, 400] width 20 height 21
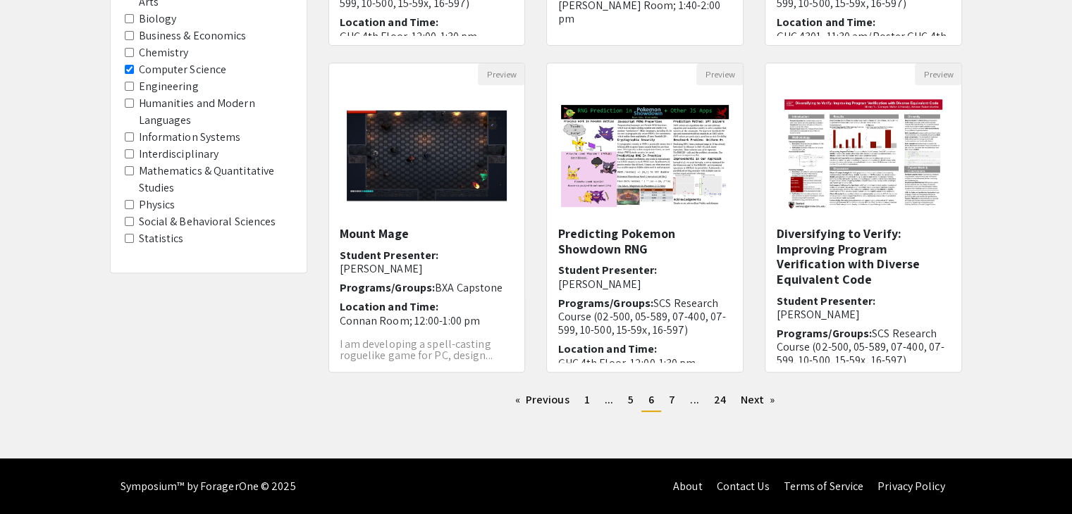
scroll to position [419, 0]
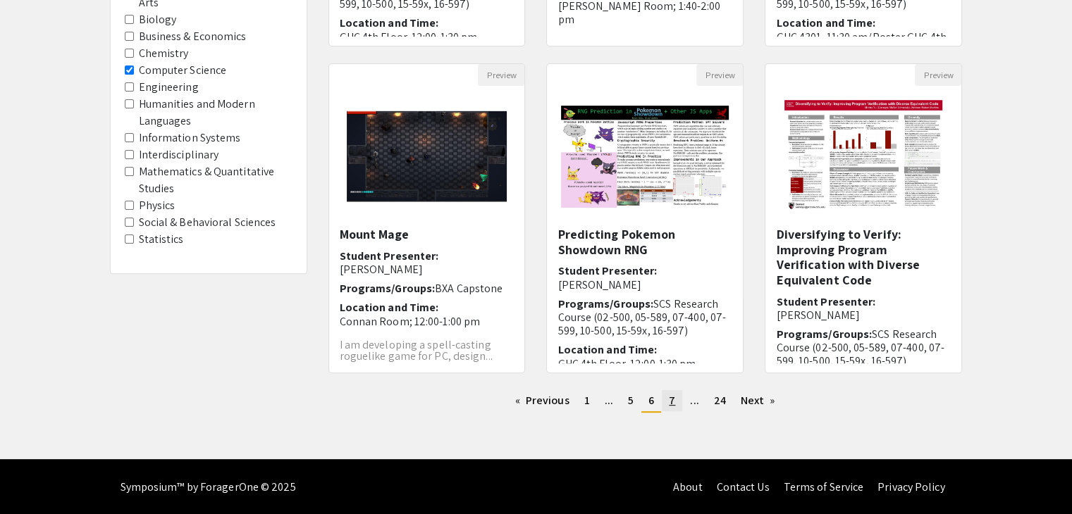
click at [671, 398] on span "7" at bounding box center [672, 400] width 6 height 15
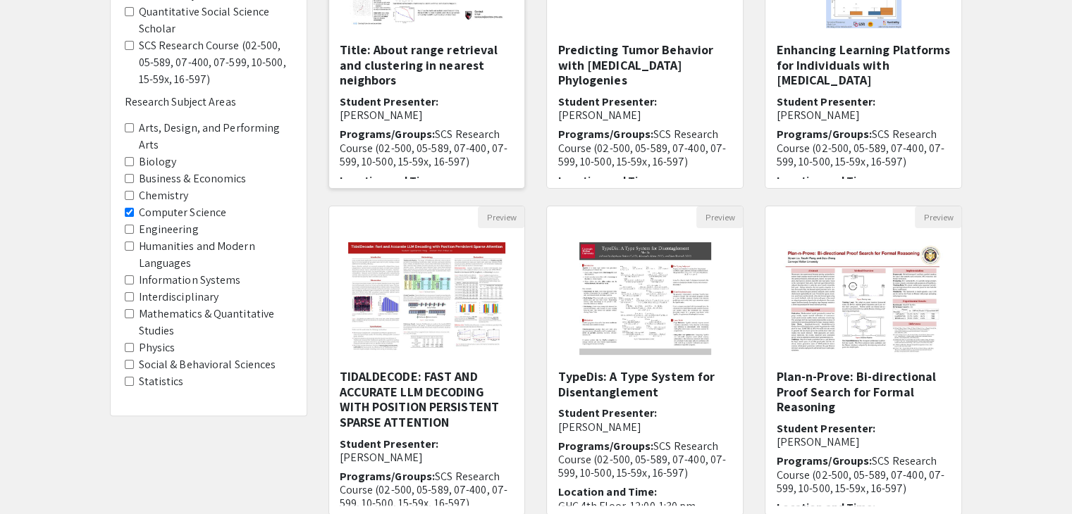
scroll to position [419, 0]
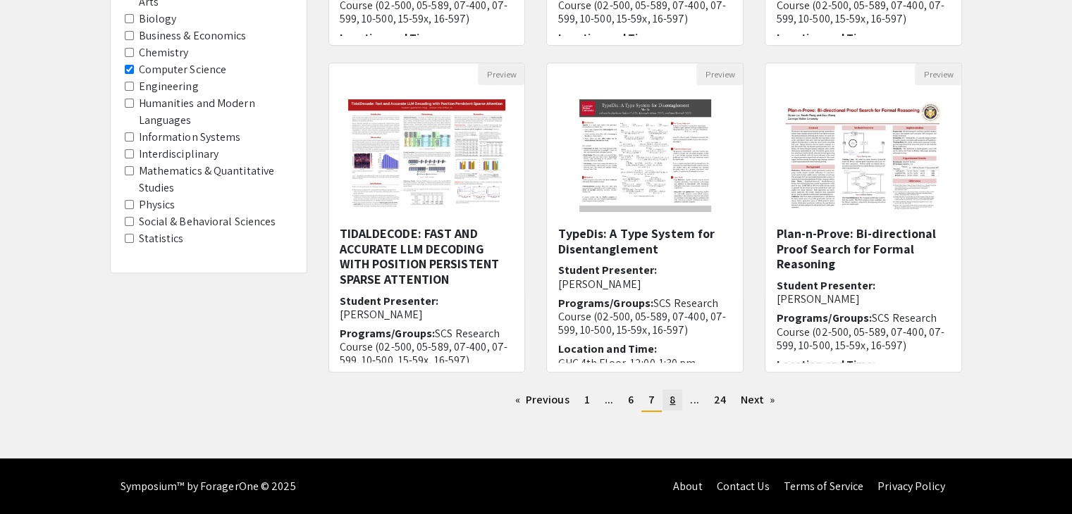
click at [667, 400] on link "page 8" at bounding box center [672, 400] width 20 height 21
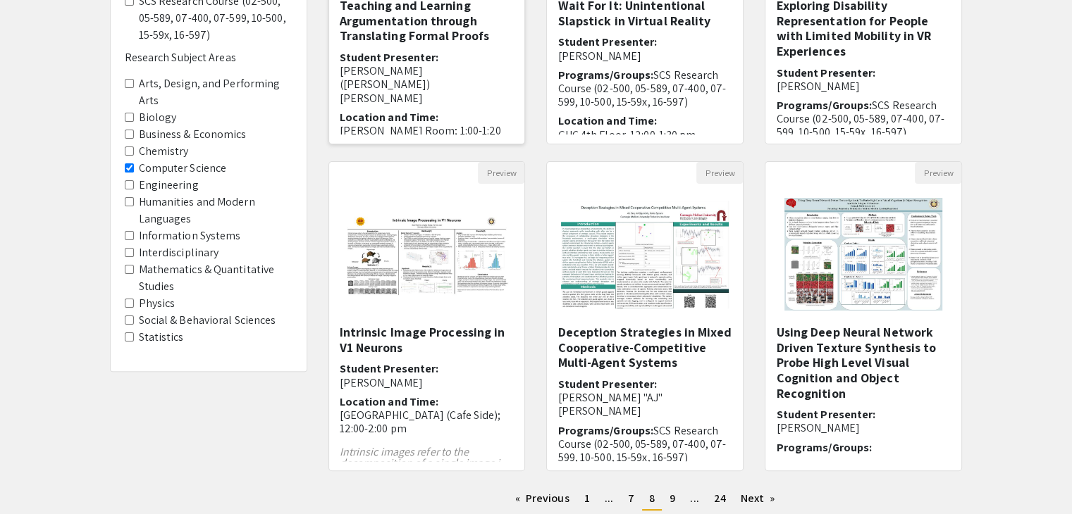
scroll to position [419, 0]
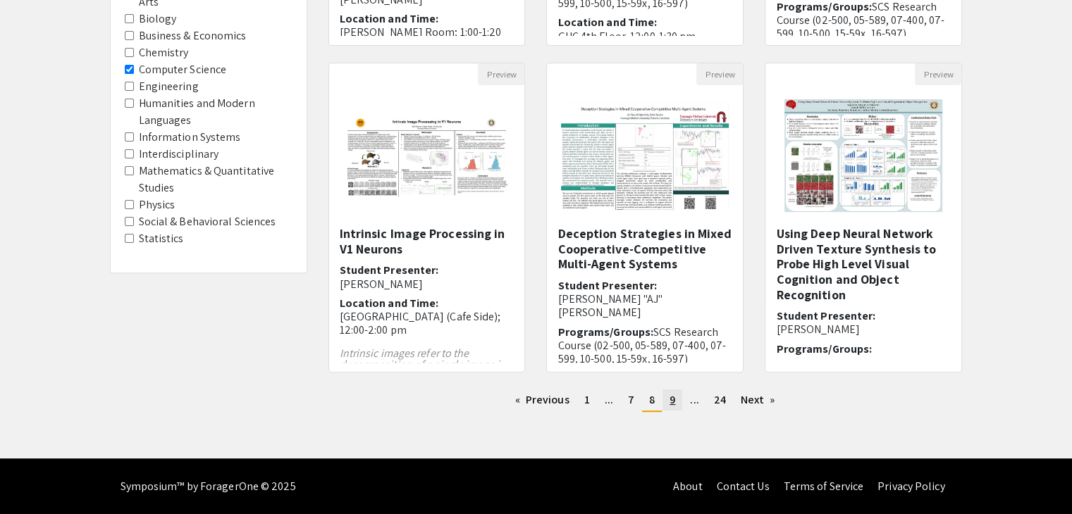
click at [678, 395] on link "page 9" at bounding box center [672, 400] width 20 height 21
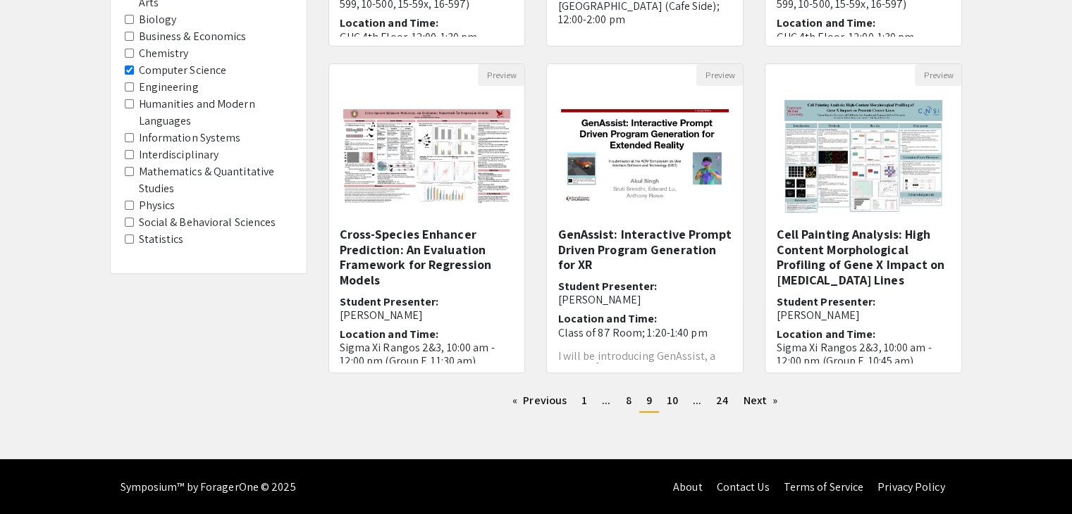
scroll to position [419, 0]
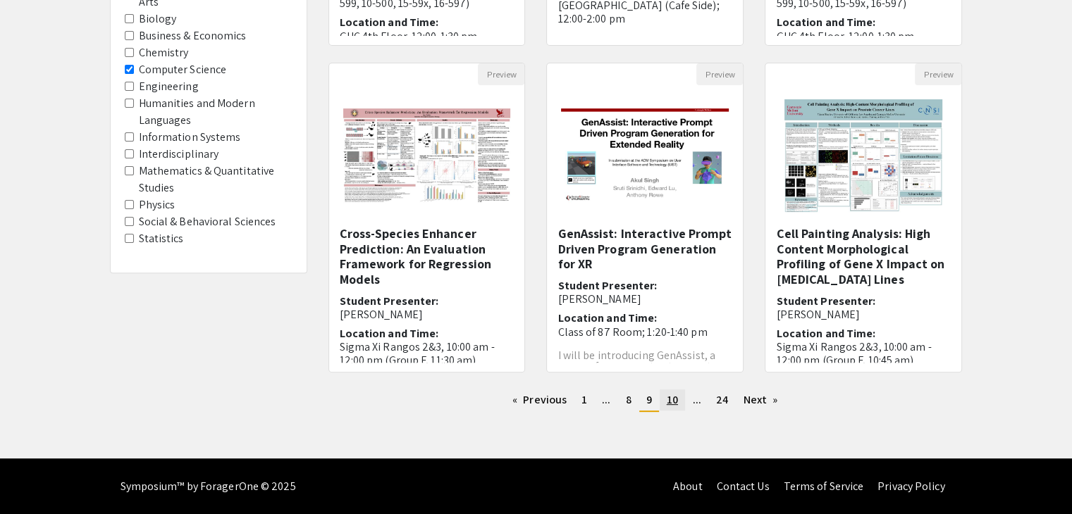
click at [669, 396] on span "10" at bounding box center [672, 399] width 11 height 15
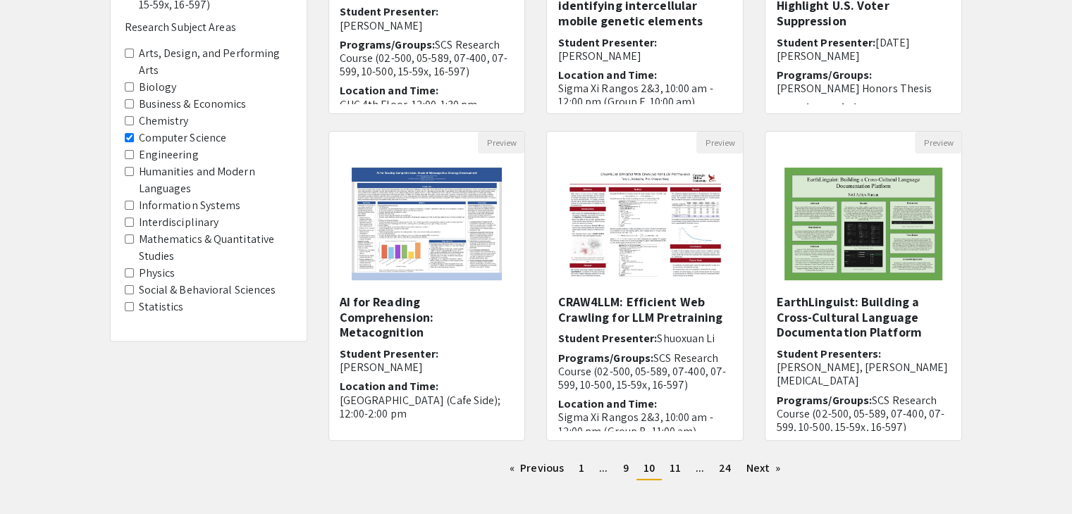
scroll to position [419, 0]
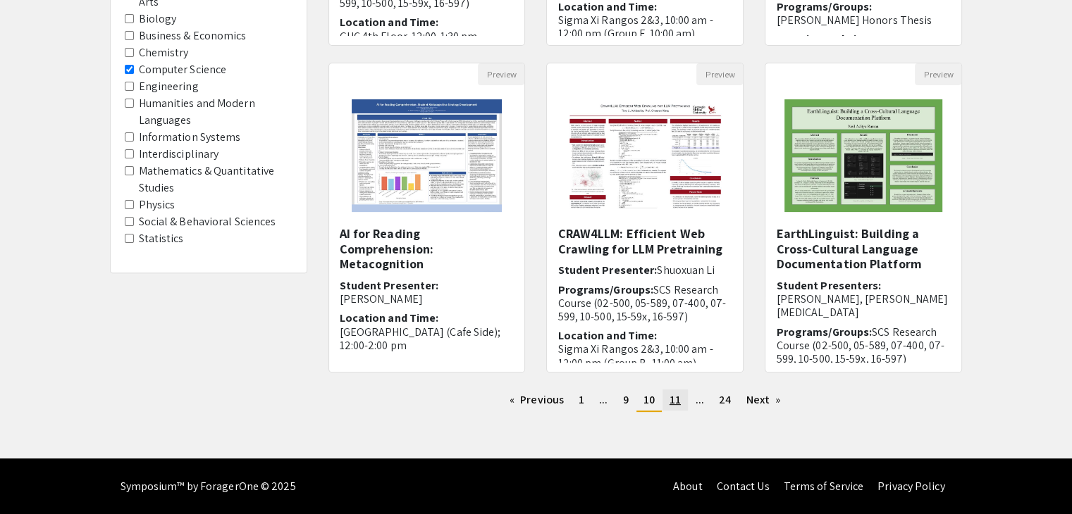
click at [665, 404] on link "page 11" at bounding box center [674, 400] width 25 height 21
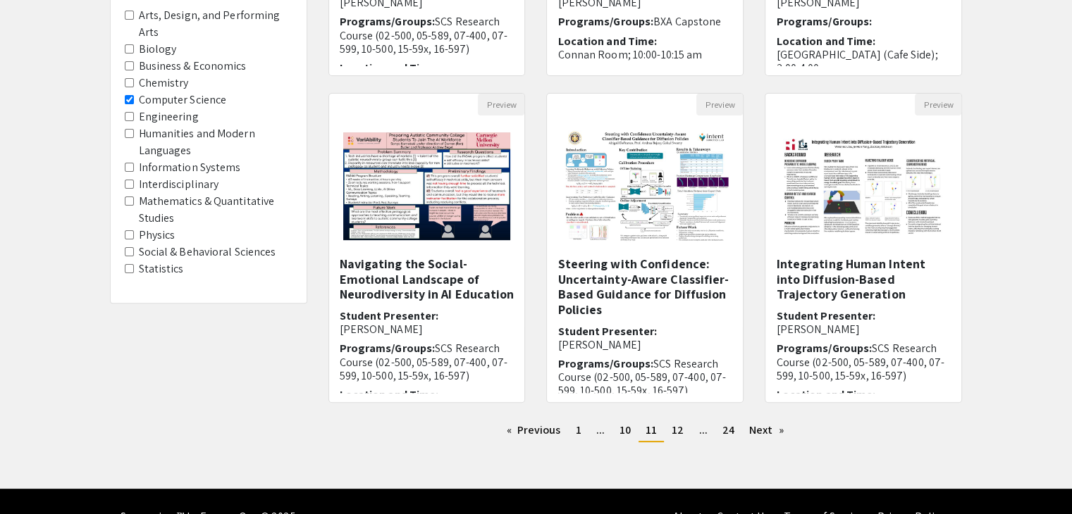
scroll to position [419, 0]
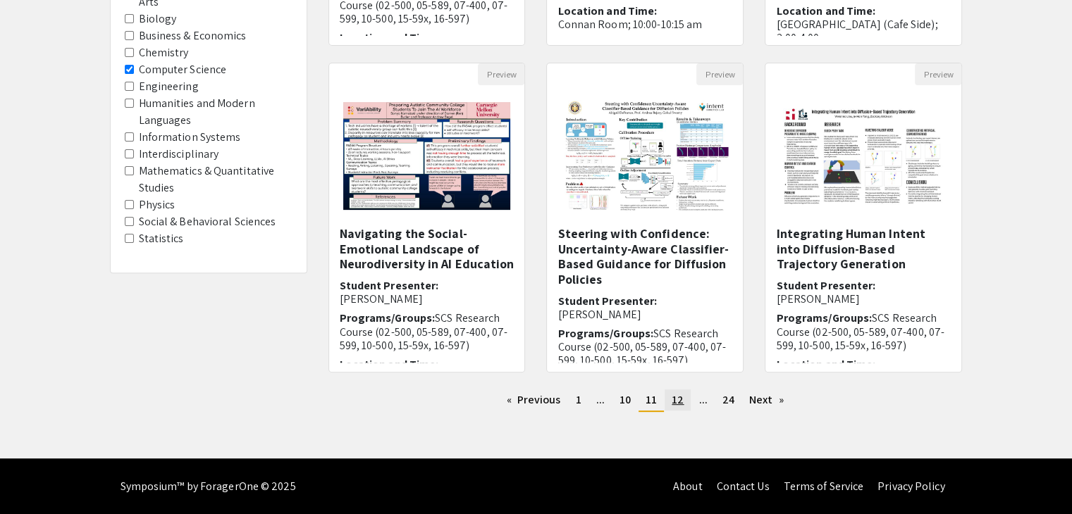
click at [679, 404] on span "12" at bounding box center [677, 399] width 12 height 15
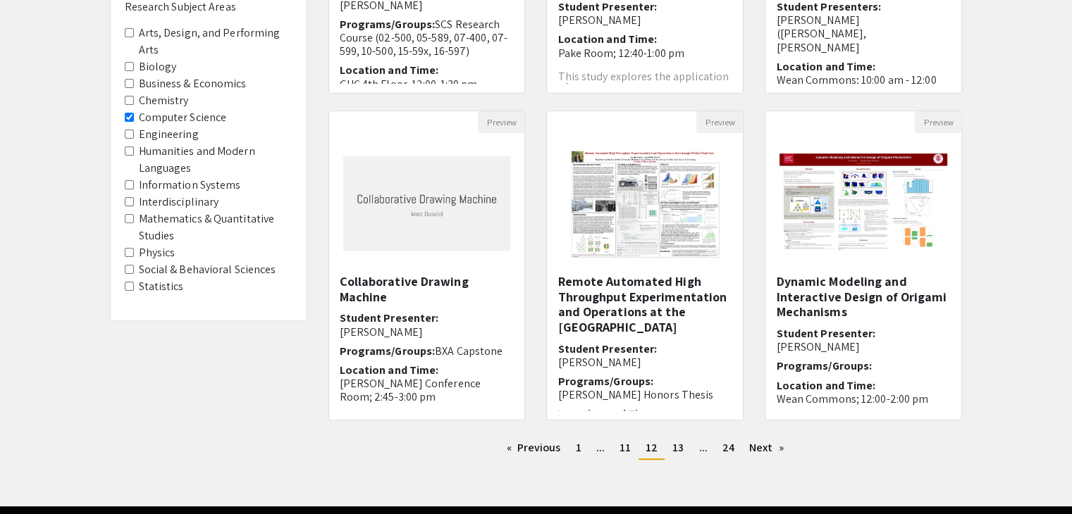
scroll to position [419, 0]
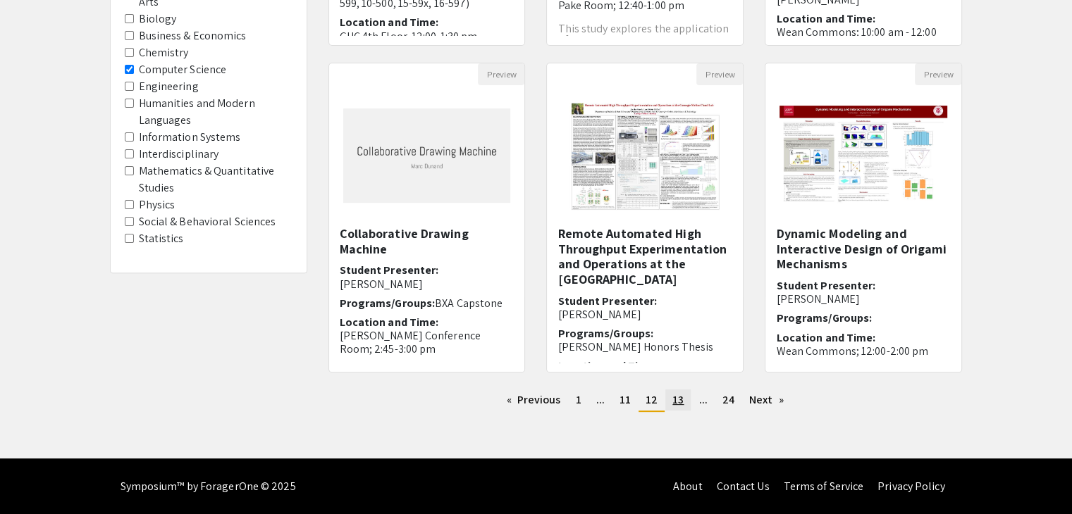
click at [676, 404] on span "13" at bounding box center [677, 399] width 11 height 15
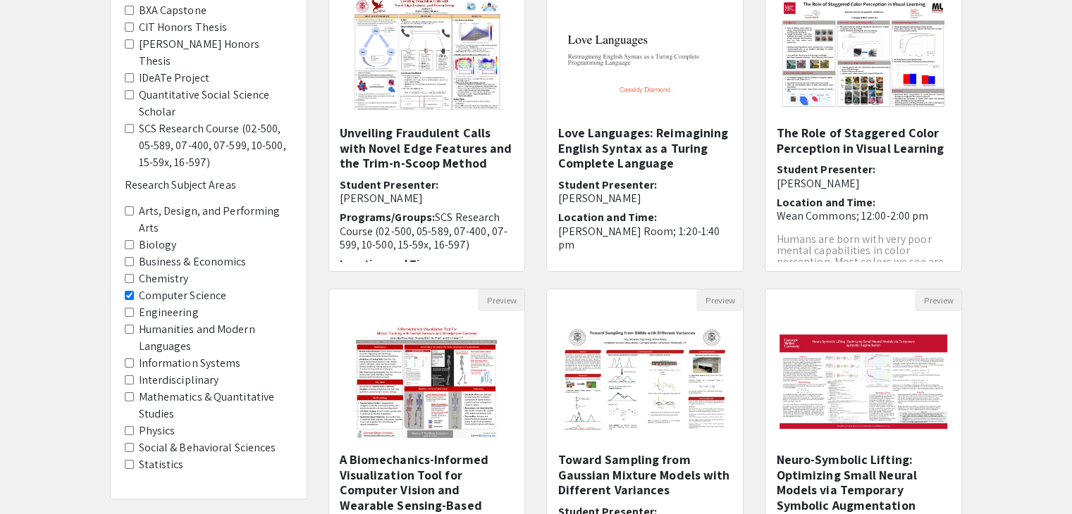
scroll to position [419, 0]
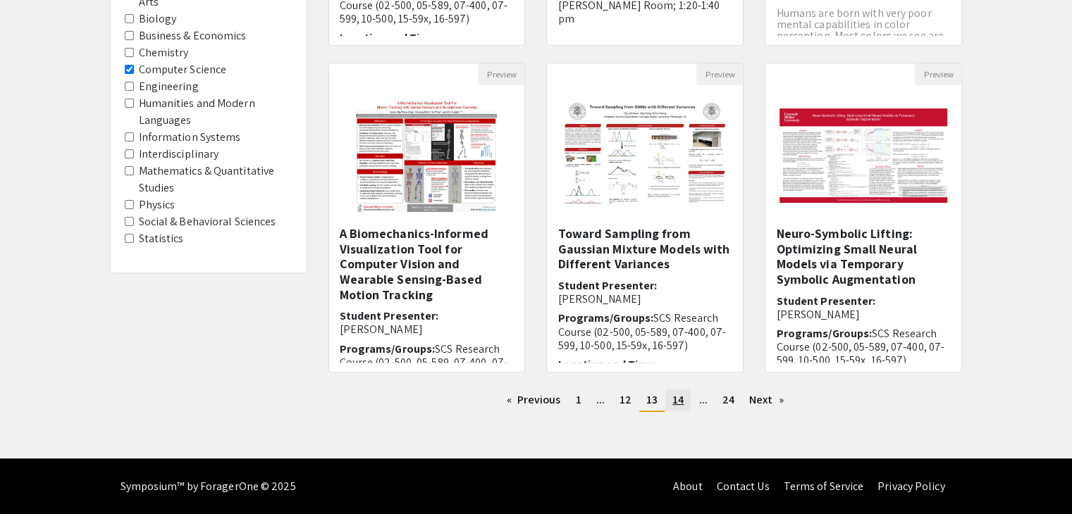
click at [677, 399] on span "14" at bounding box center [677, 399] width 11 height 15
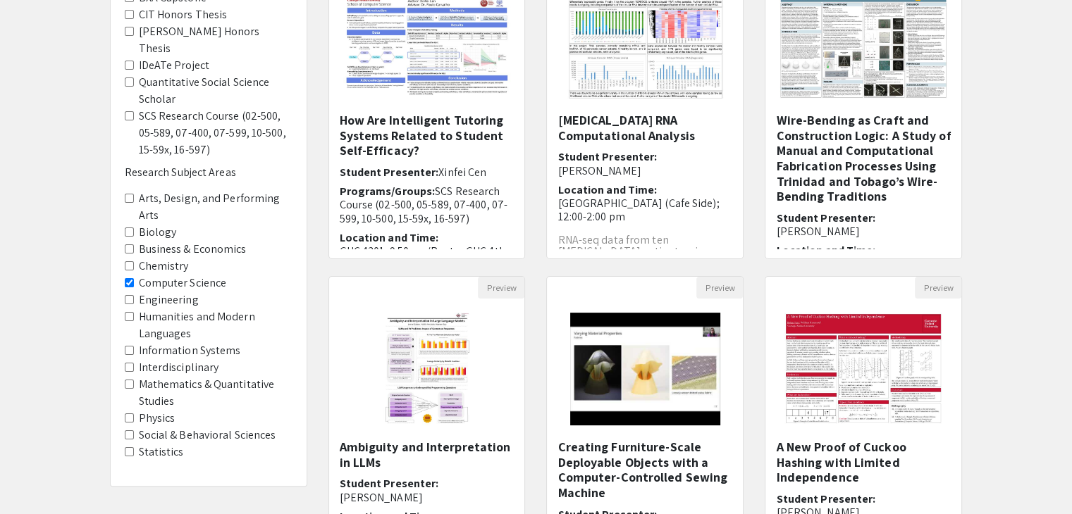
scroll to position [419, 0]
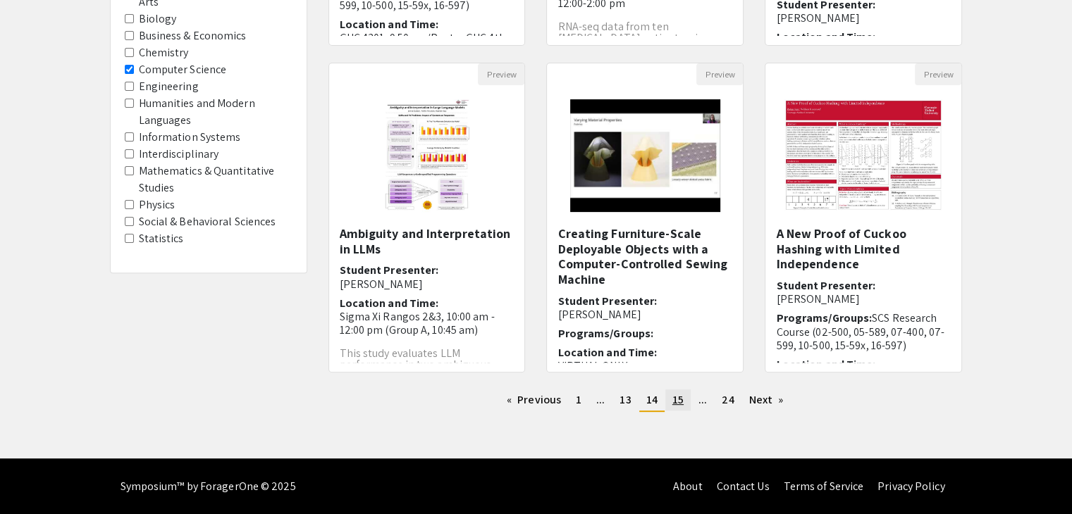
click at [673, 407] on link "page 15" at bounding box center [677, 400] width 25 height 21
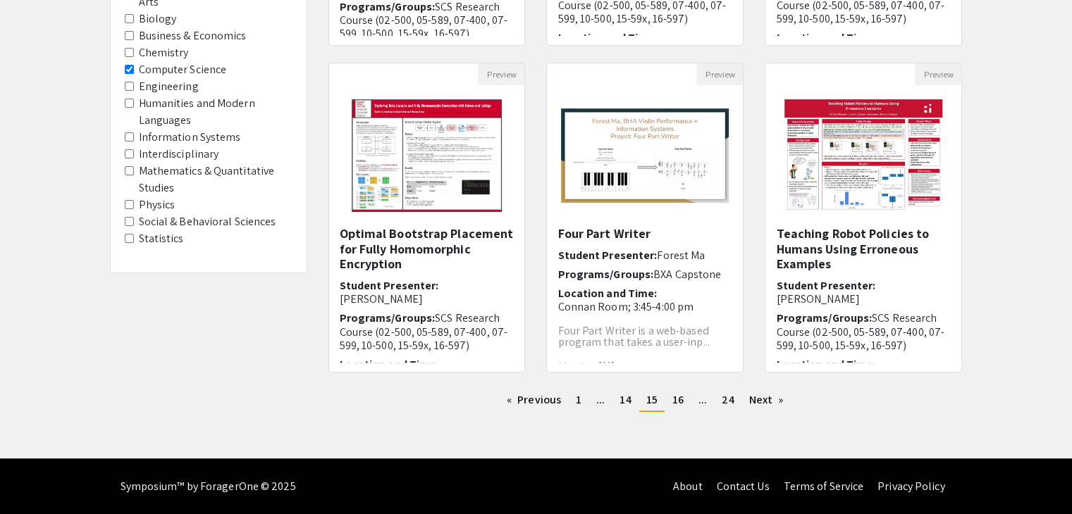
scroll to position [419, 0]
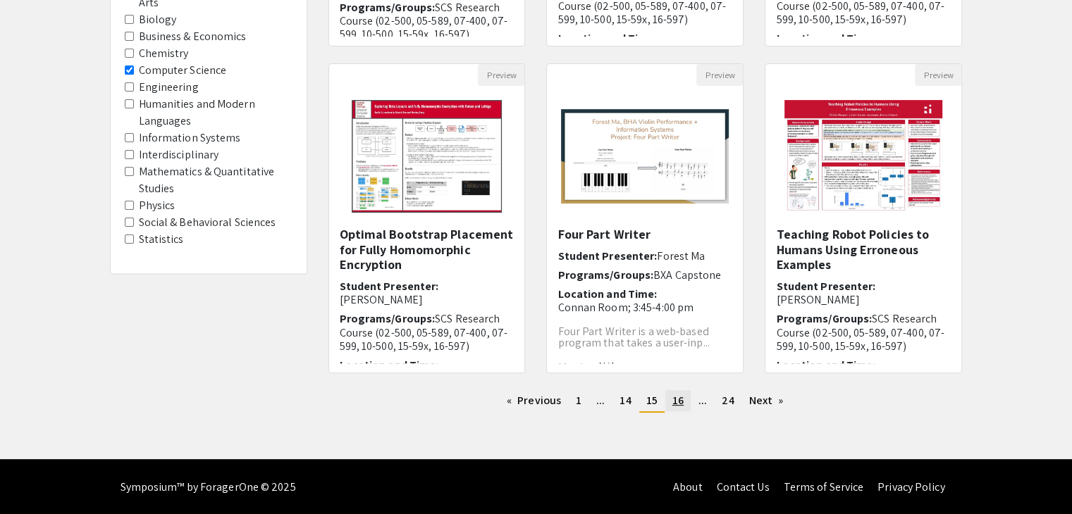
click at [679, 402] on span "16" at bounding box center [677, 400] width 11 height 15
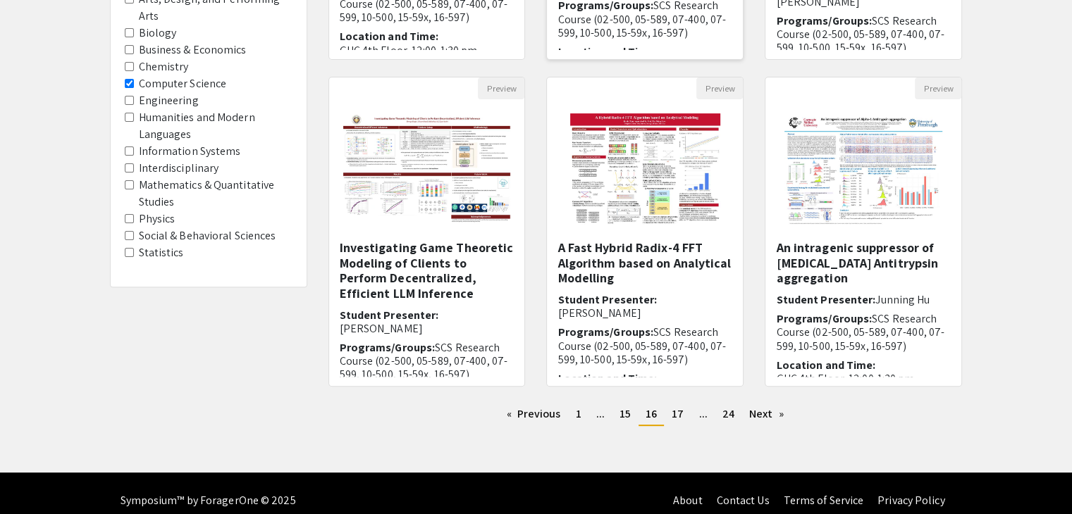
scroll to position [419, 0]
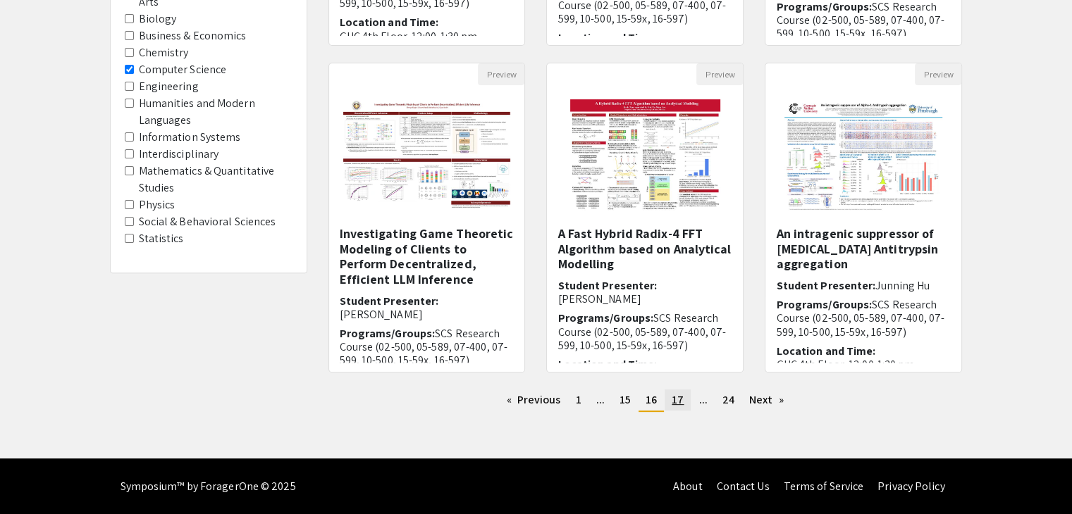
click at [681, 404] on span "17" at bounding box center [677, 399] width 12 height 15
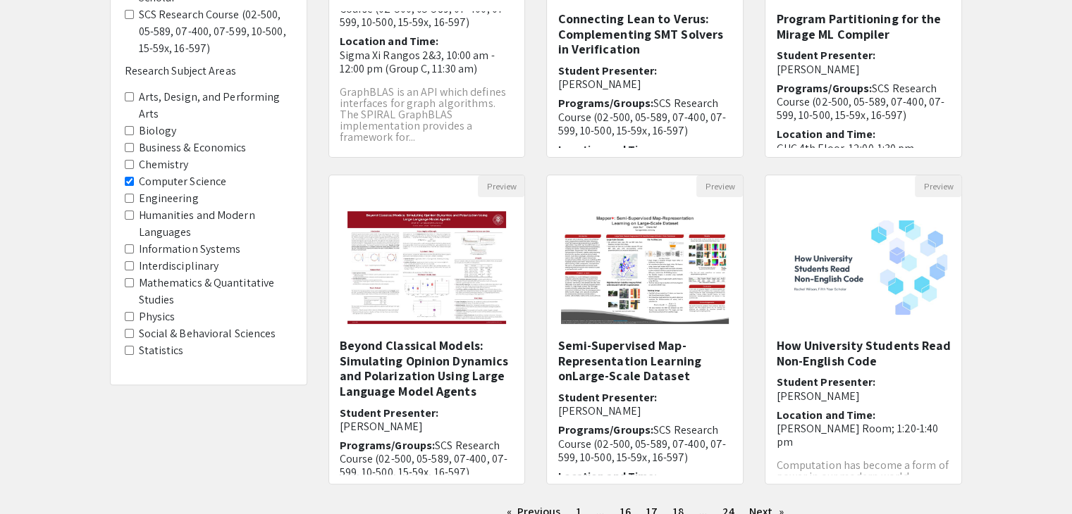
scroll to position [419, 0]
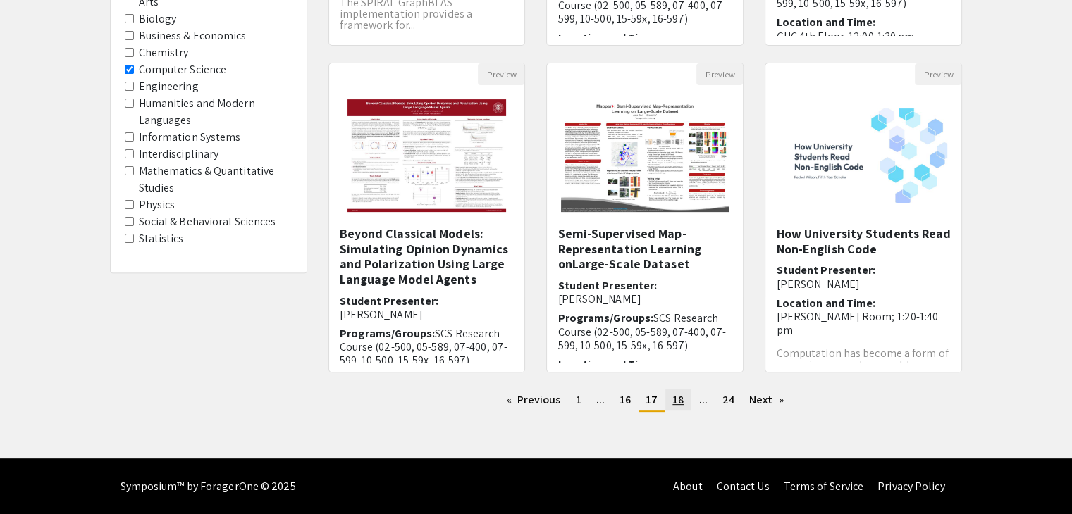
click at [672, 397] on span "18" at bounding box center [677, 399] width 11 height 15
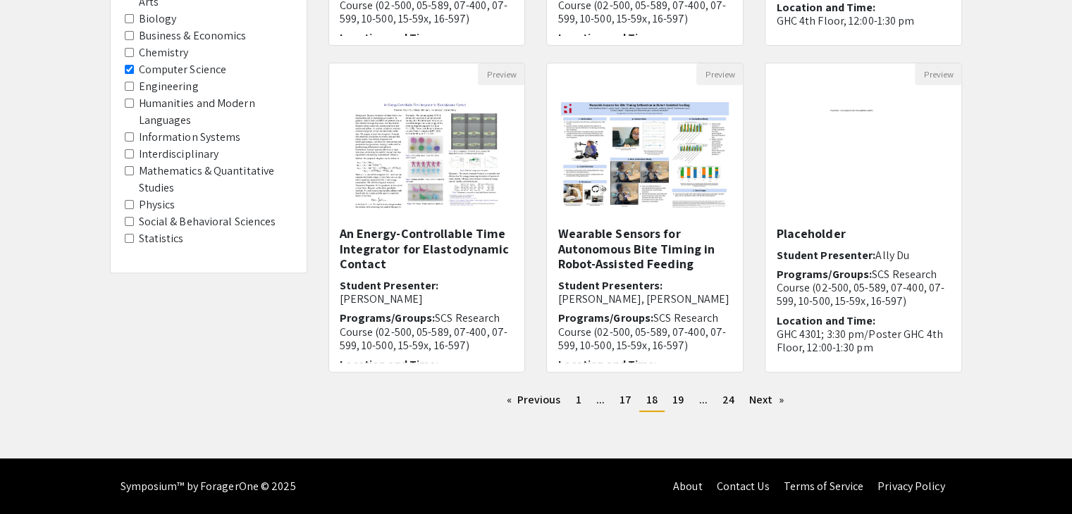
scroll to position [419, 0]
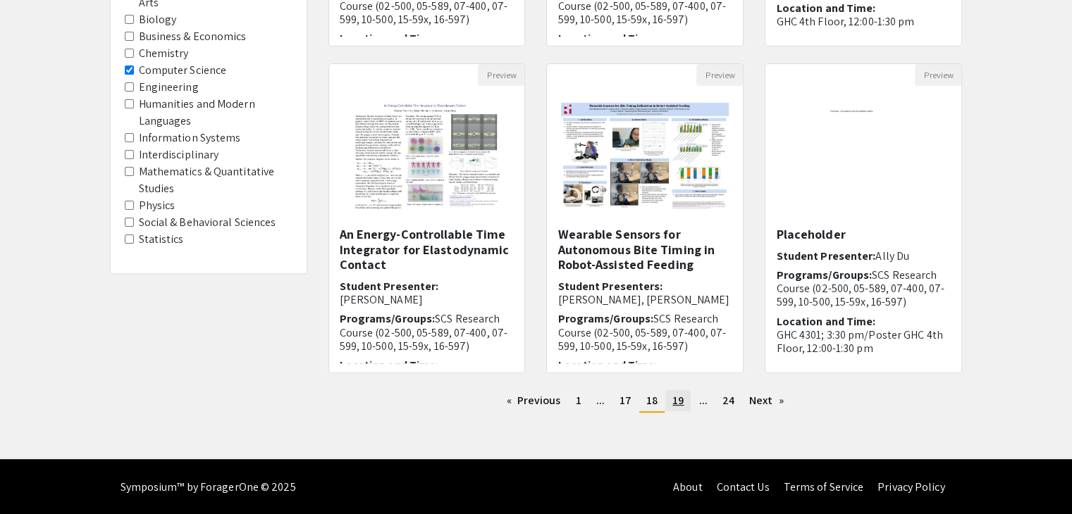
click at [679, 395] on span "19" at bounding box center [677, 400] width 11 height 15
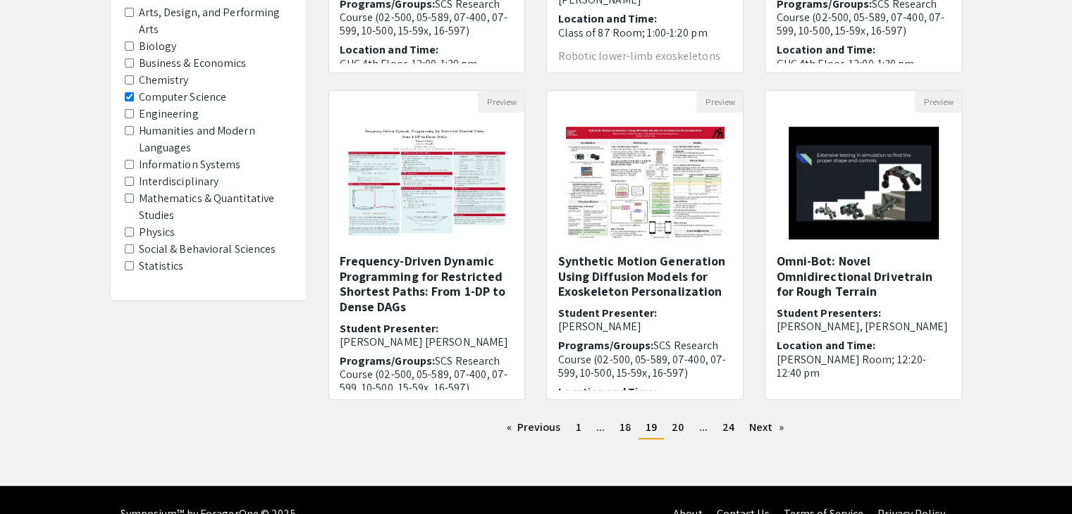
scroll to position [419, 0]
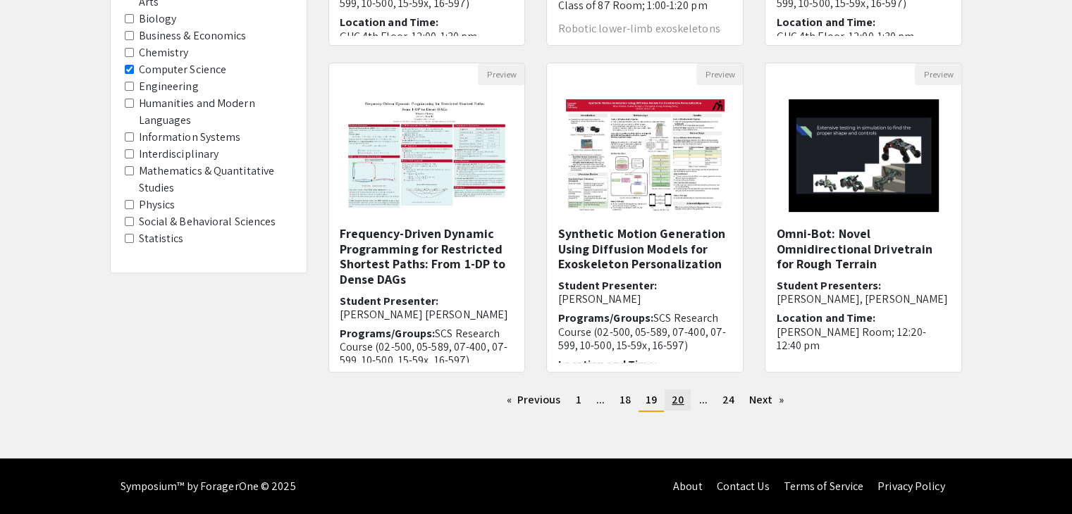
click at [676, 397] on span "20" at bounding box center [677, 399] width 12 height 15
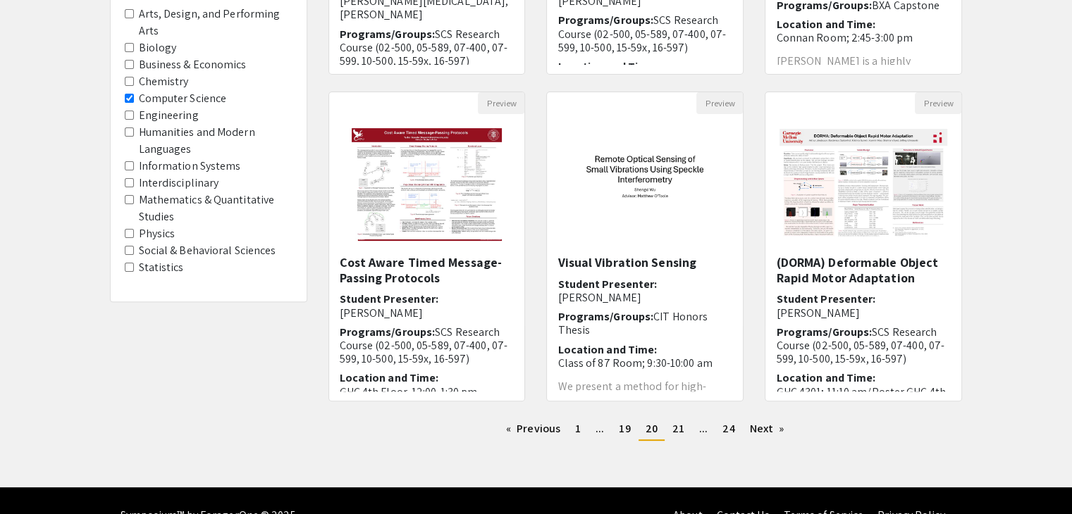
scroll to position [419, 0]
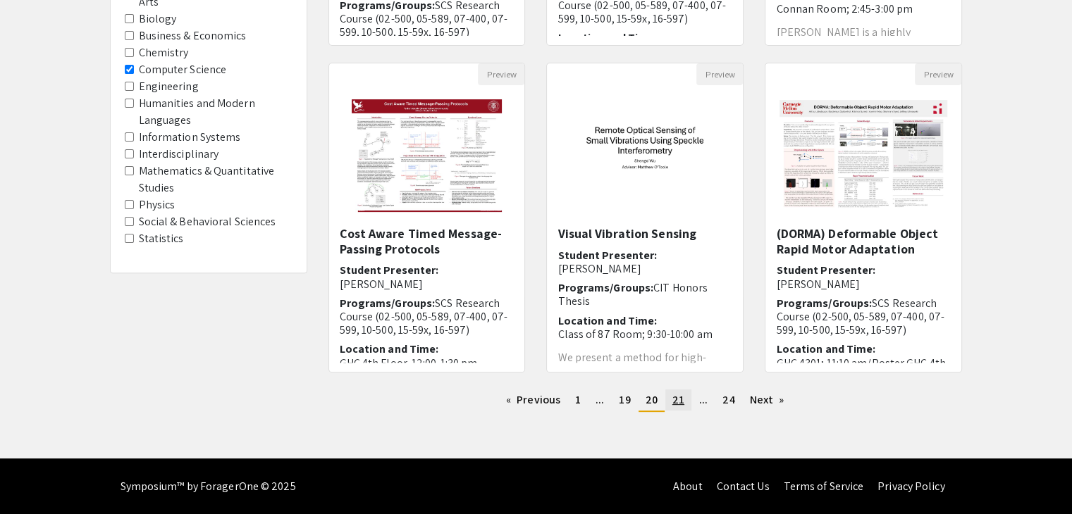
click at [676, 402] on span "21" at bounding box center [678, 399] width 12 height 15
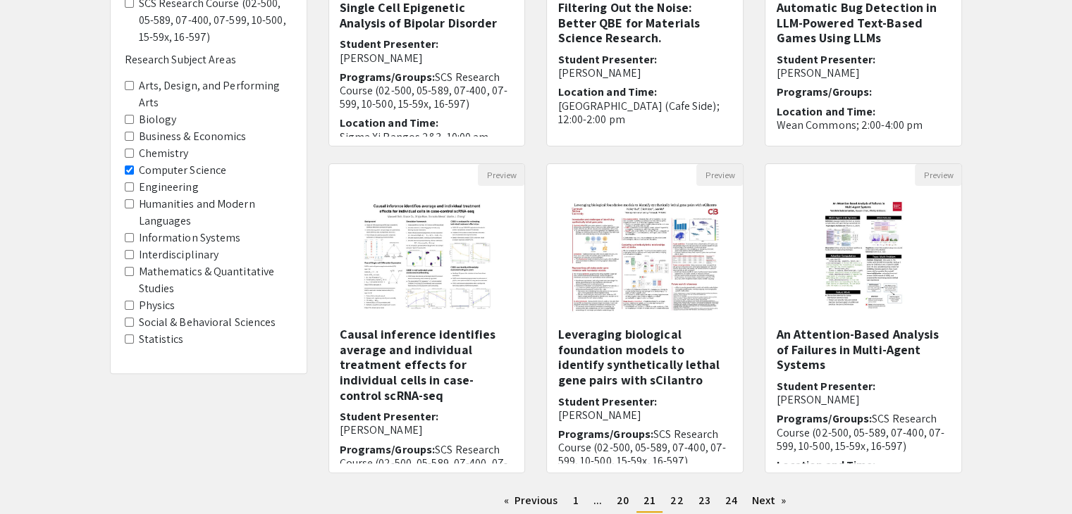
scroll to position [419, 0]
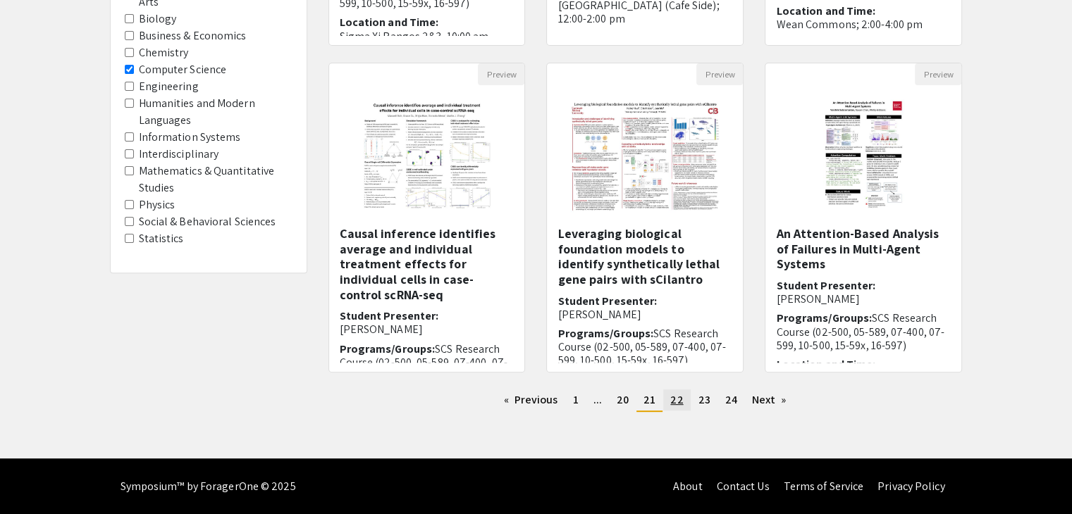
click at [676, 398] on span "22" at bounding box center [676, 399] width 13 height 15
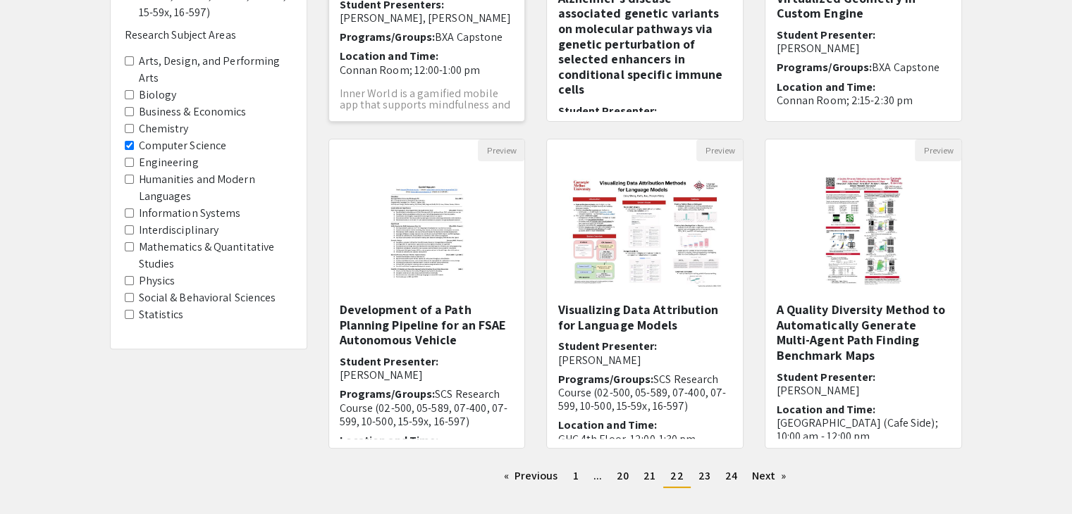
scroll to position [419, 0]
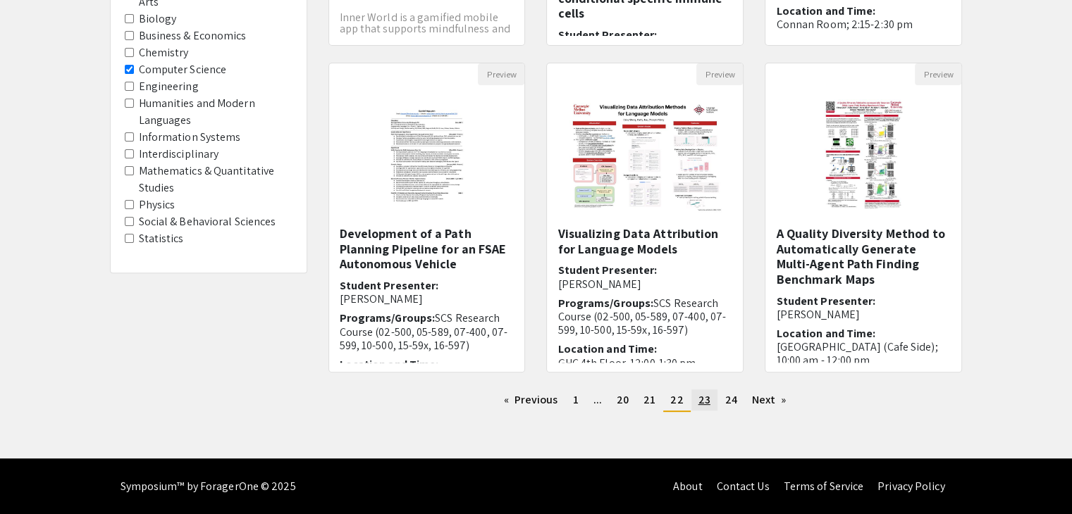
click at [695, 404] on link "page 23" at bounding box center [704, 400] width 26 height 21
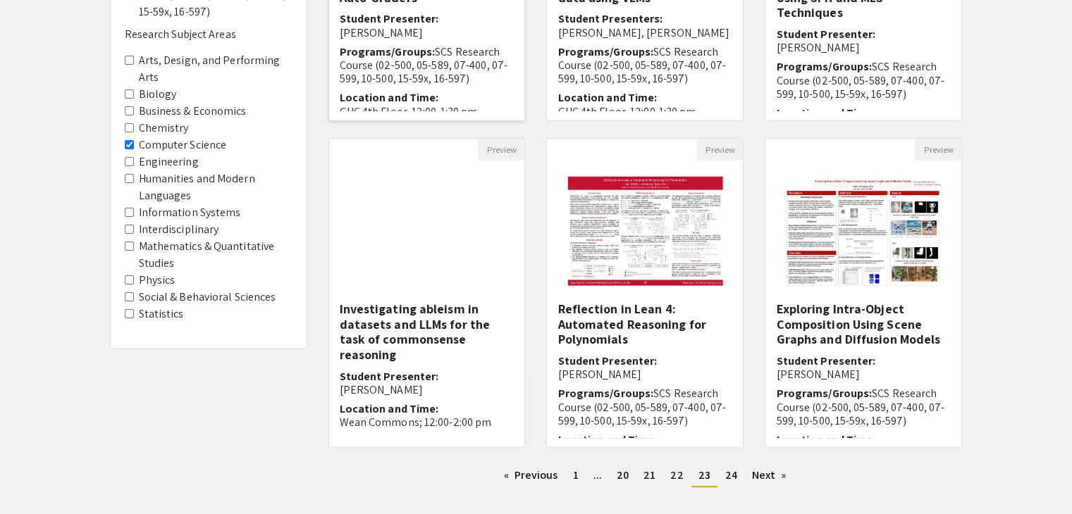
scroll to position [419, 0]
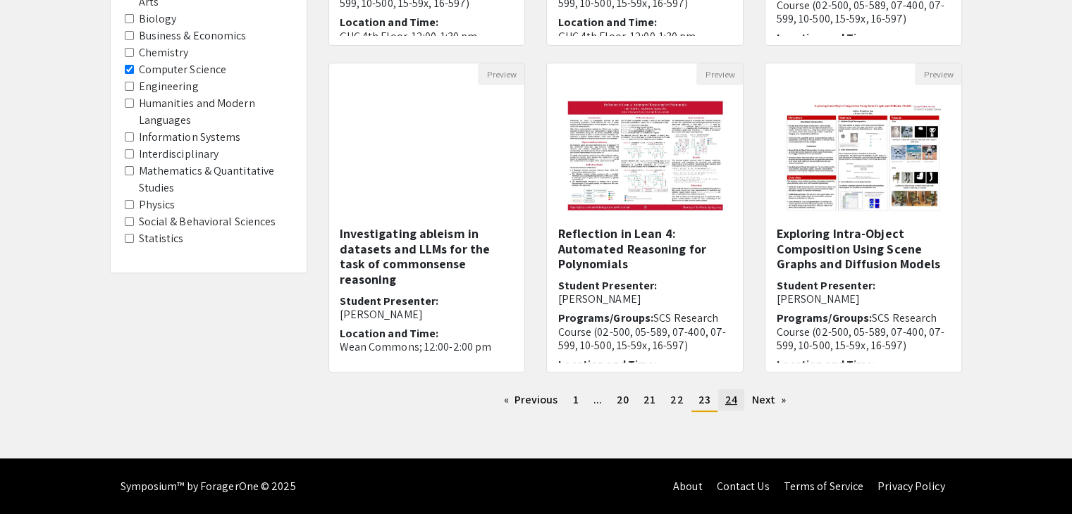
click at [719, 399] on link "page 24" at bounding box center [731, 400] width 26 height 21
